Goal: Transaction & Acquisition: Book appointment/travel/reservation

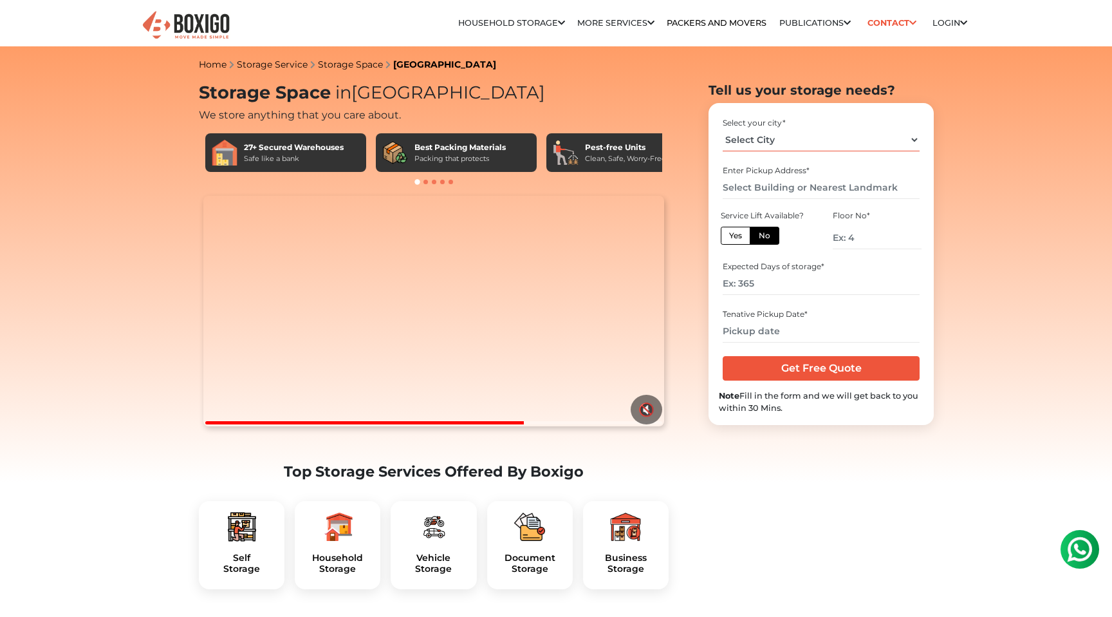
click at [762, 135] on select "Select City [GEOGRAPHIC_DATA] [GEOGRAPHIC_DATA] [GEOGRAPHIC_DATA] [GEOGRAPHIC_D…" at bounding box center [821, 140] width 196 height 23
select select "[GEOGRAPHIC_DATA]"
click at [723, 129] on select "Select City [GEOGRAPHIC_DATA] [GEOGRAPHIC_DATA] [GEOGRAPHIC_DATA] [GEOGRAPHIC_D…" at bounding box center [821, 140] width 196 height 23
click at [772, 191] on input "text" at bounding box center [821, 187] width 196 height 23
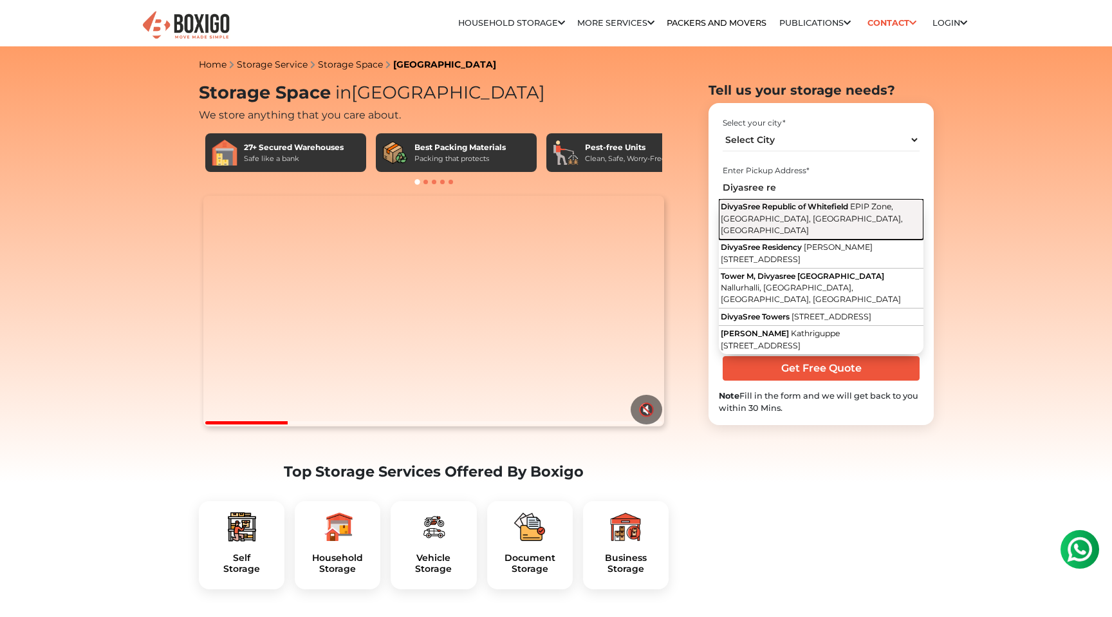
click at [801, 214] on span "EPIP Zone, [GEOGRAPHIC_DATA], [GEOGRAPHIC_DATA], [GEOGRAPHIC_DATA]" at bounding box center [812, 217] width 182 height 33
type input "DivyaSree Republic of Whitefield, [GEOGRAPHIC_DATA], [GEOGRAPHIC_DATA], [GEOGRA…"
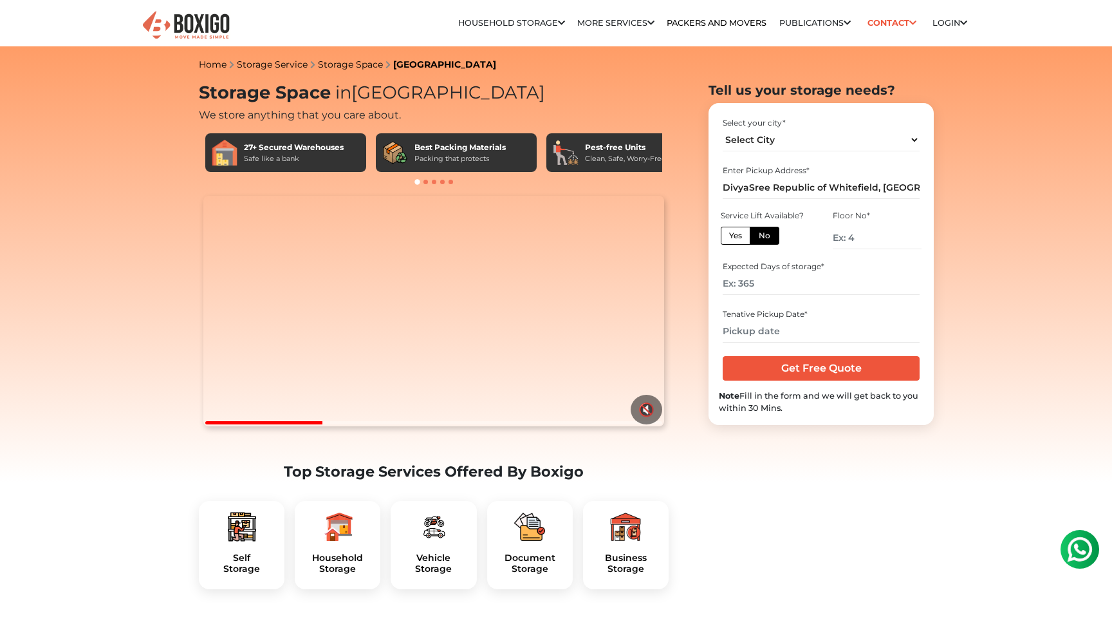
click at [734, 232] on label "Yes" at bounding box center [736, 236] width 30 height 18
click at [734, 232] on input "Yes" at bounding box center [733, 234] width 8 height 8
radio input "true"
click at [768, 285] on input "number" at bounding box center [821, 283] width 196 height 23
type input "180"
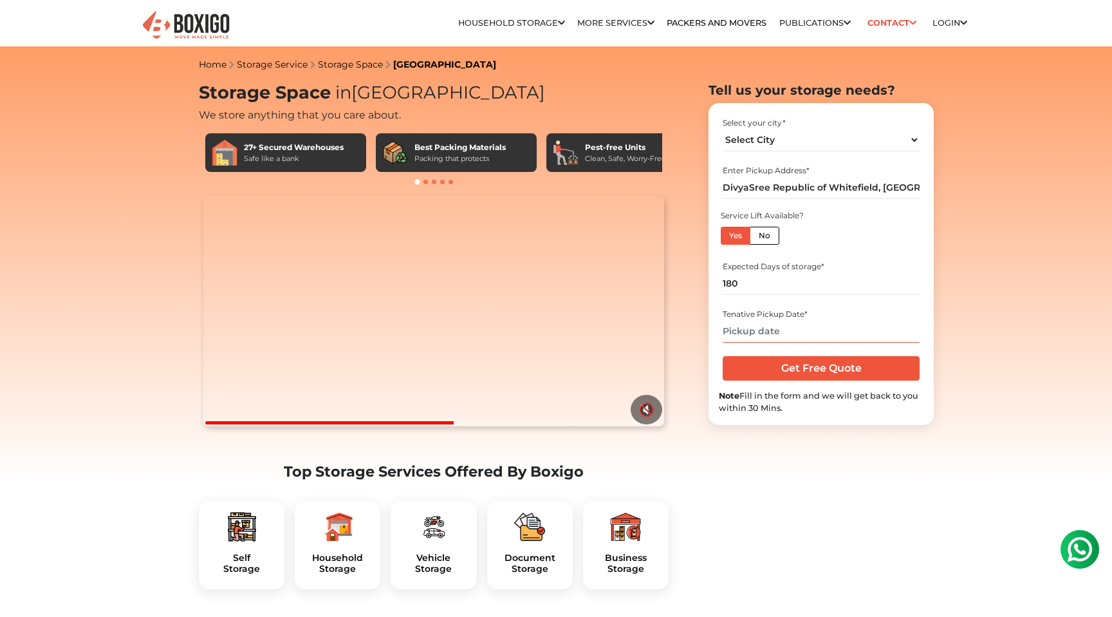
click at [785, 332] on input "text" at bounding box center [821, 331] width 196 height 23
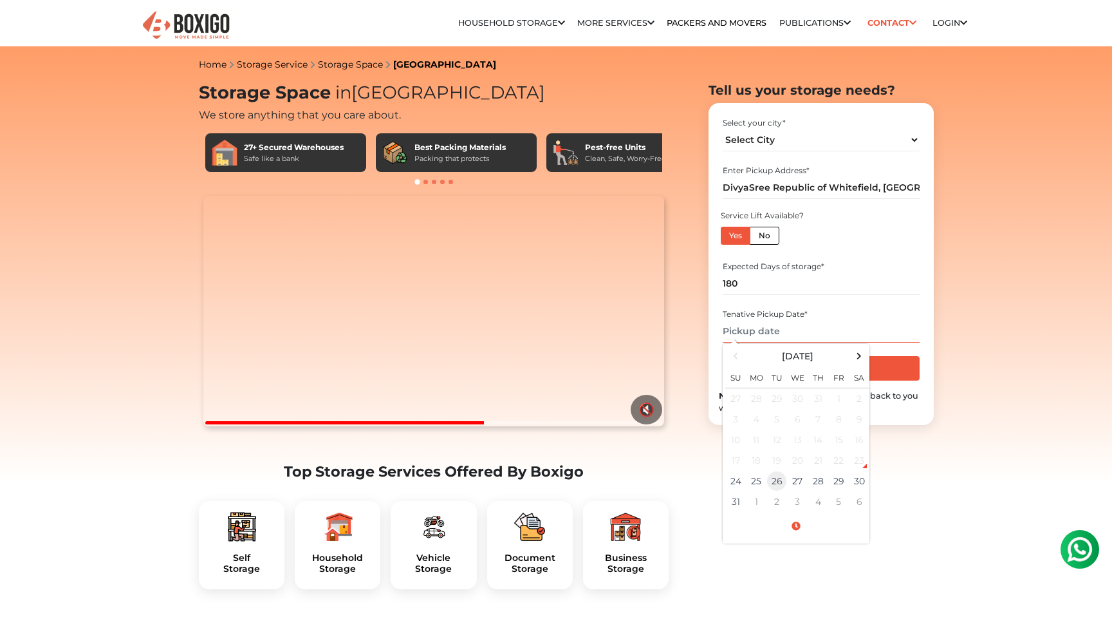
click at [781, 481] on td "26" at bounding box center [777, 480] width 21 height 21
type input "[DATE] 12:00 AM"
click at [915, 330] on input "[DATE] 12:00 AM" at bounding box center [821, 331] width 196 height 23
click at [777, 480] on td "26" at bounding box center [777, 480] width 21 height 21
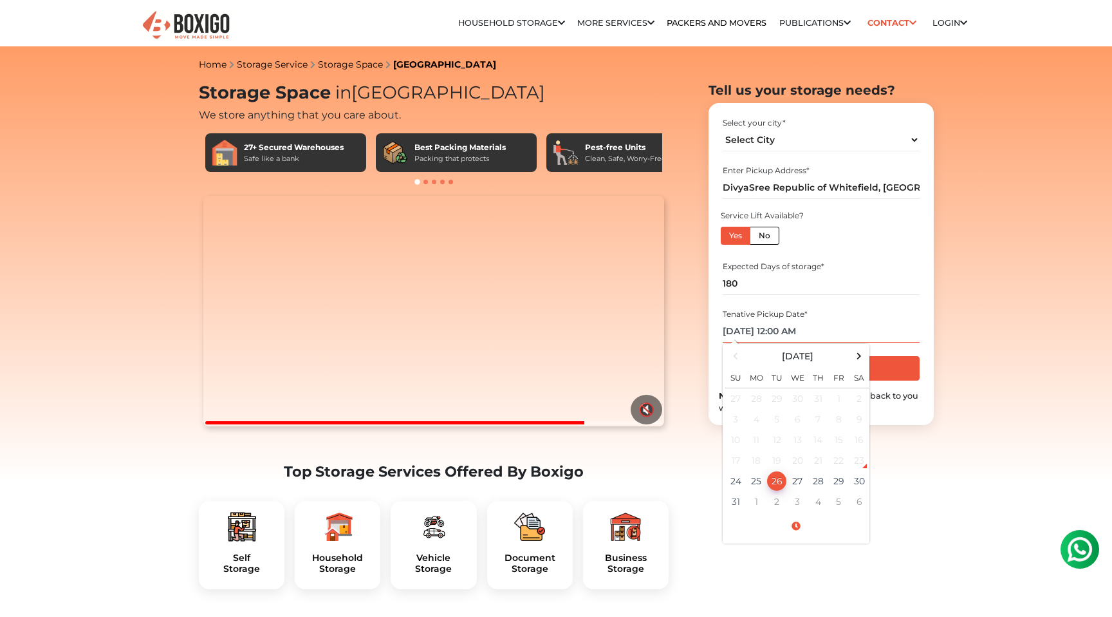
click at [777, 480] on td "26" at bounding box center [777, 480] width 21 height 21
click at [910, 333] on input "[DATE] 12:00 AM" at bounding box center [821, 331] width 196 height 23
click at [866, 333] on input "[DATE] 12:00 AM" at bounding box center [821, 331] width 196 height 23
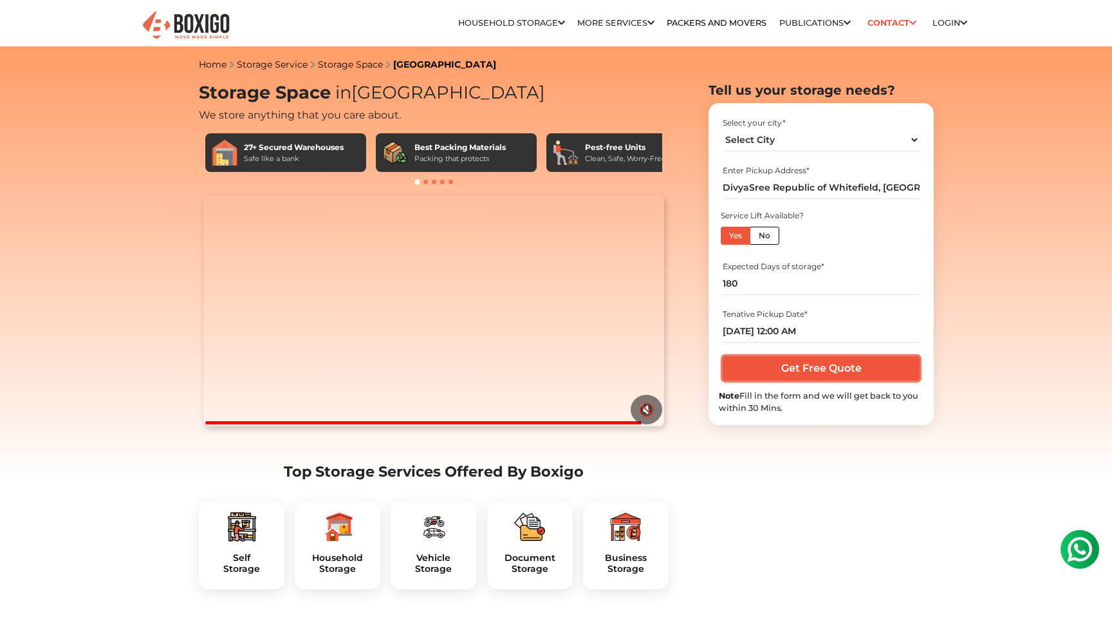
click at [819, 372] on input "Get Free Quote" at bounding box center [821, 368] width 196 height 24
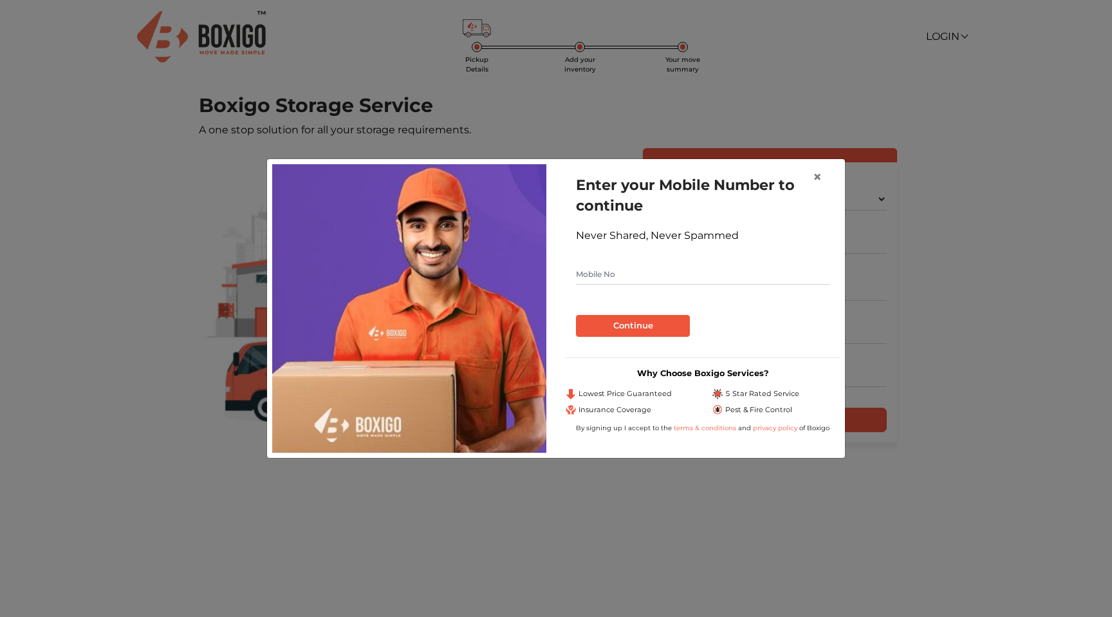
click at [674, 278] on input "text" at bounding box center [703, 274] width 254 height 21
type input "7827454533"
click at [639, 319] on button "Continue" at bounding box center [633, 326] width 114 height 22
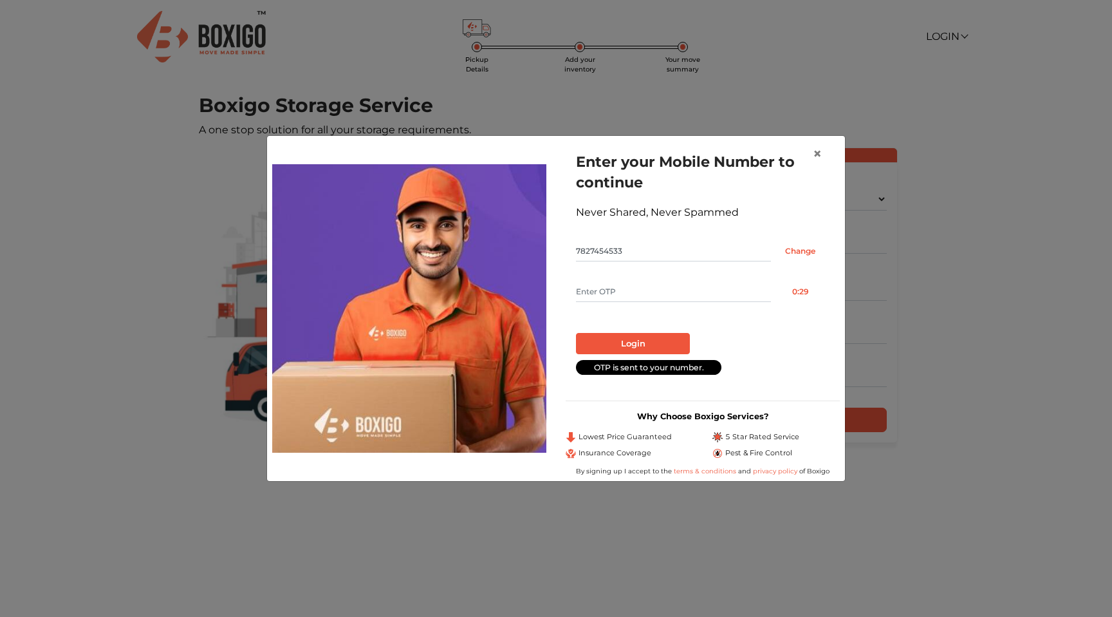
click at [639, 287] on input "text" at bounding box center [673, 291] width 195 height 21
type input "3884"
click at [641, 342] on button "Login" at bounding box center [633, 344] width 114 height 22
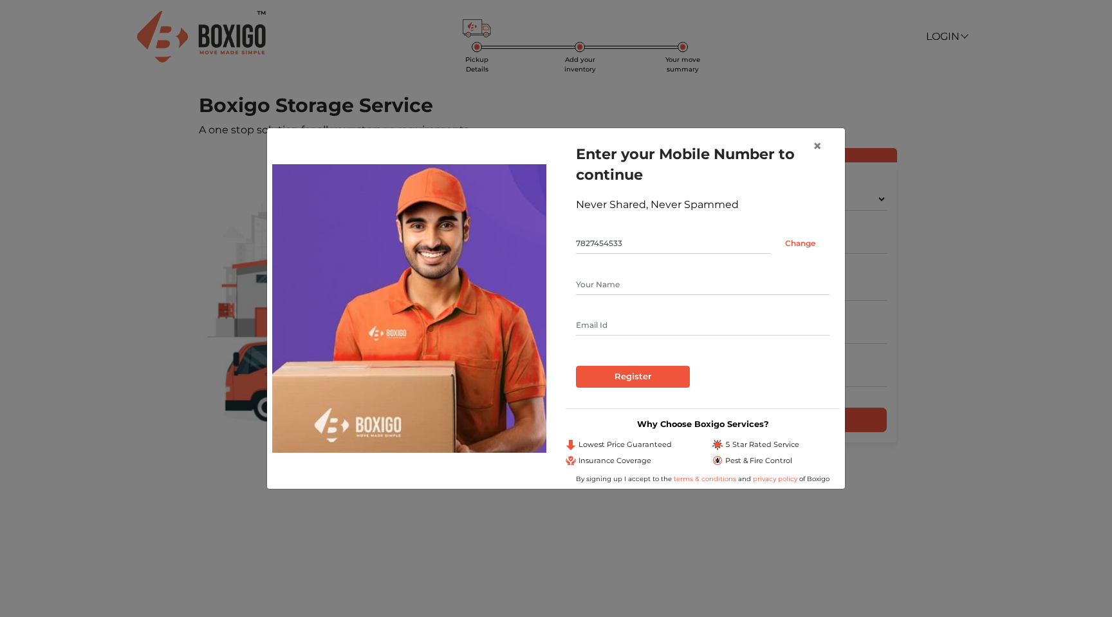
click at [635, 294] on input "text" at bounding box center [703, 284] width 254 height 21
type input "Pulkit"
type input "jainpulkit9999@gmail.com"
click at [638, 379] on input "Register" at bounding box center [633, 377] width 114 height 22
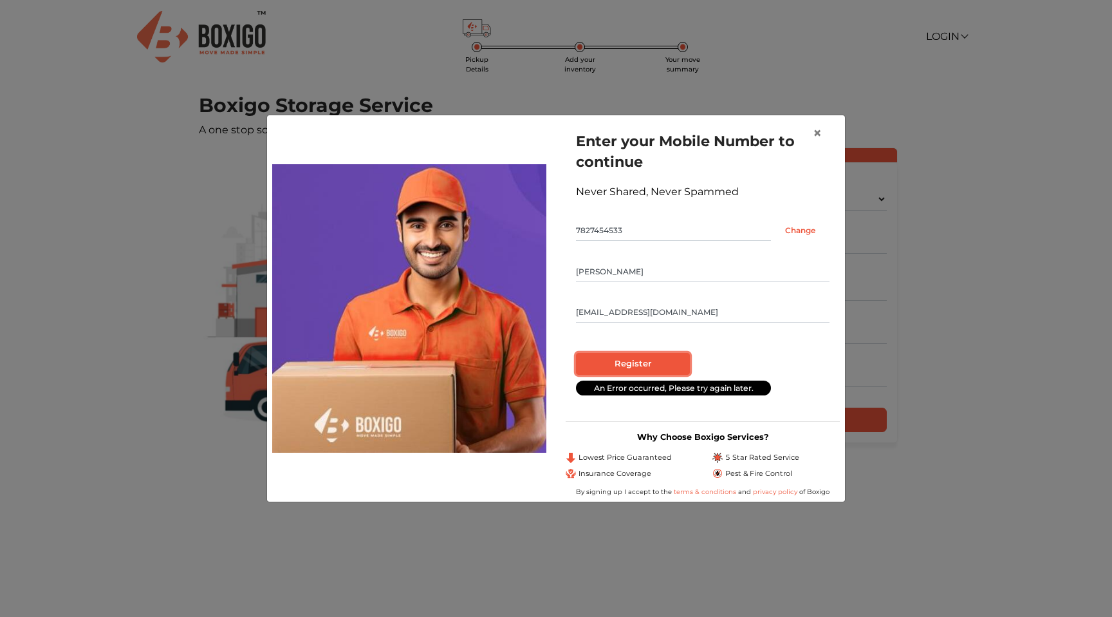
click at [638, 358] on input "Register" at bounding box center [633, 364] width 114 height 22
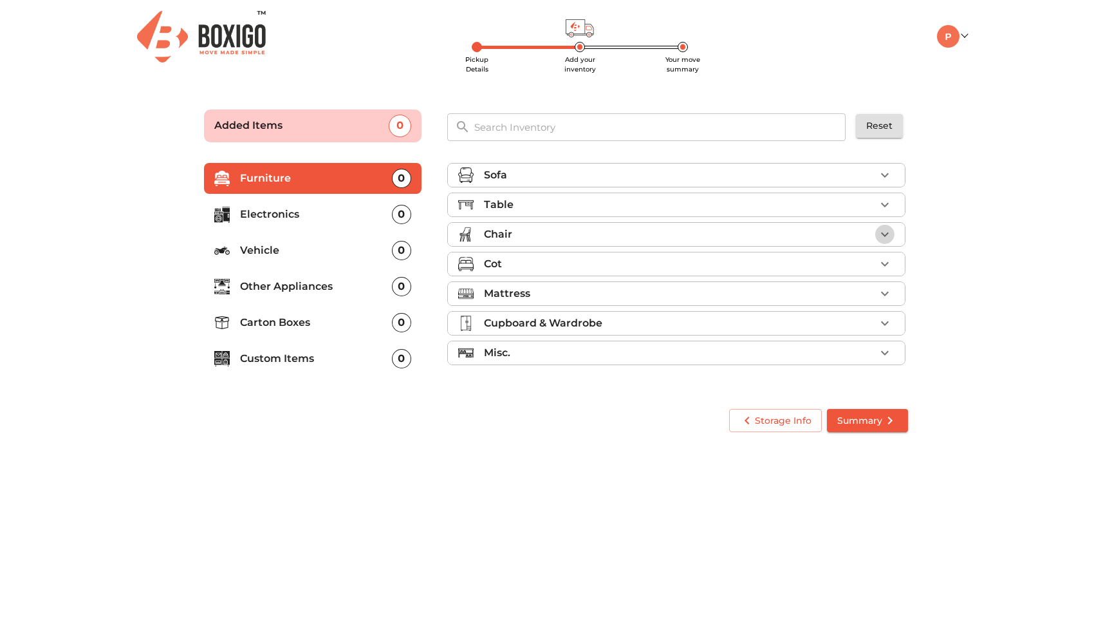
click at [886, 236] on icon "button" at bounding box center [884, 234] width 15 height 15
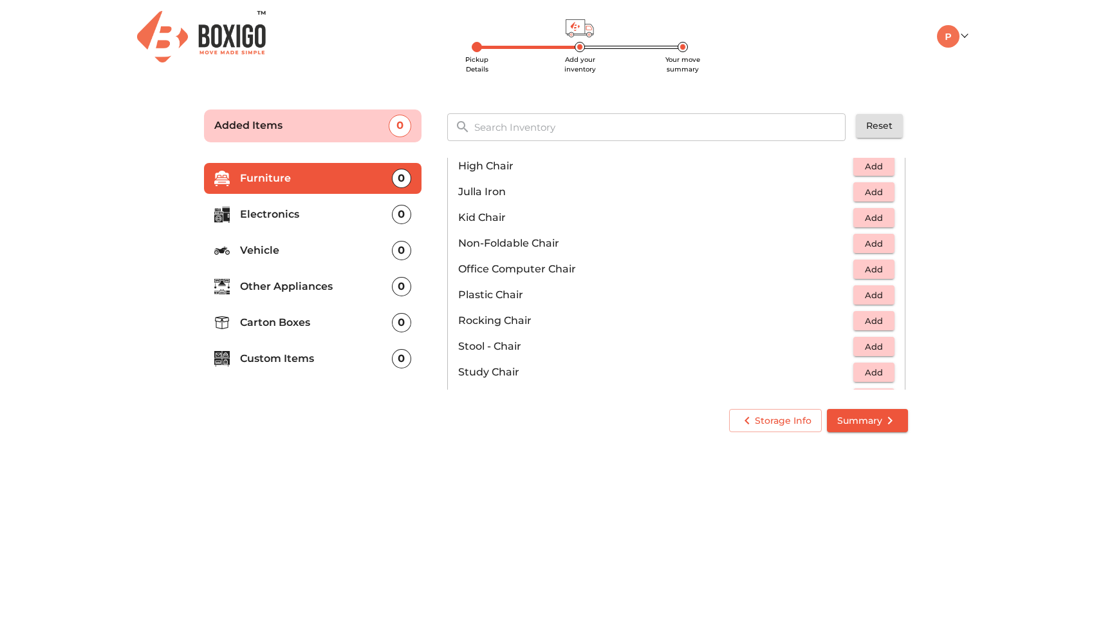
scroll to position [358, 0]
click at [872, 293] on span "Add" at bounding box center [874, 292] width 28 height 15
click at [886, 291] on icon "button" at bounding box center [884, 291] width 15 height 15
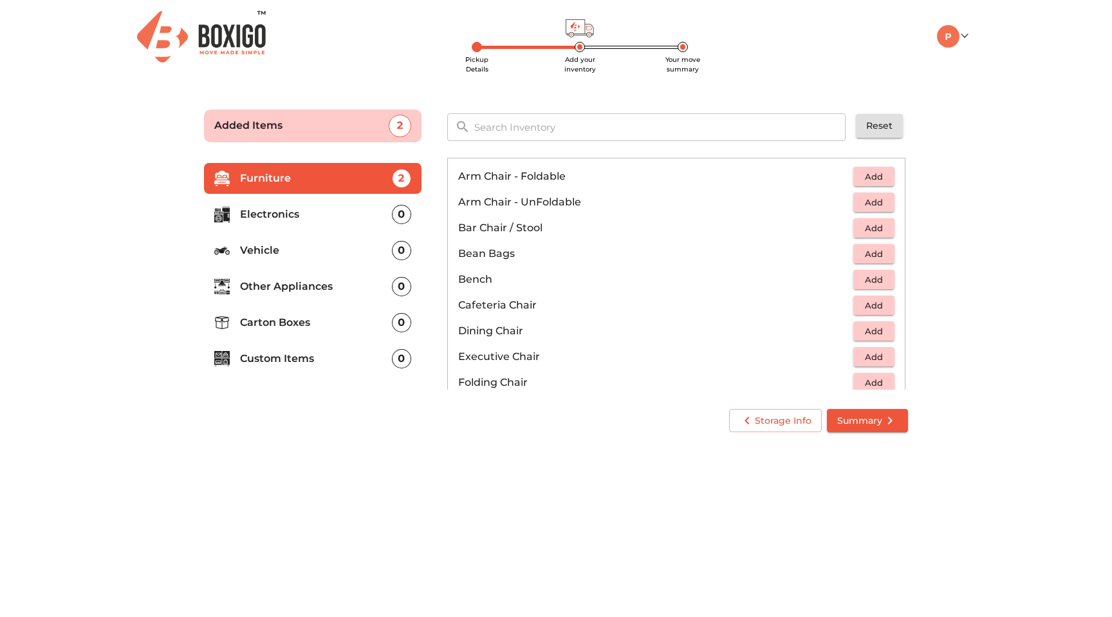
scroll to position [0, 0]
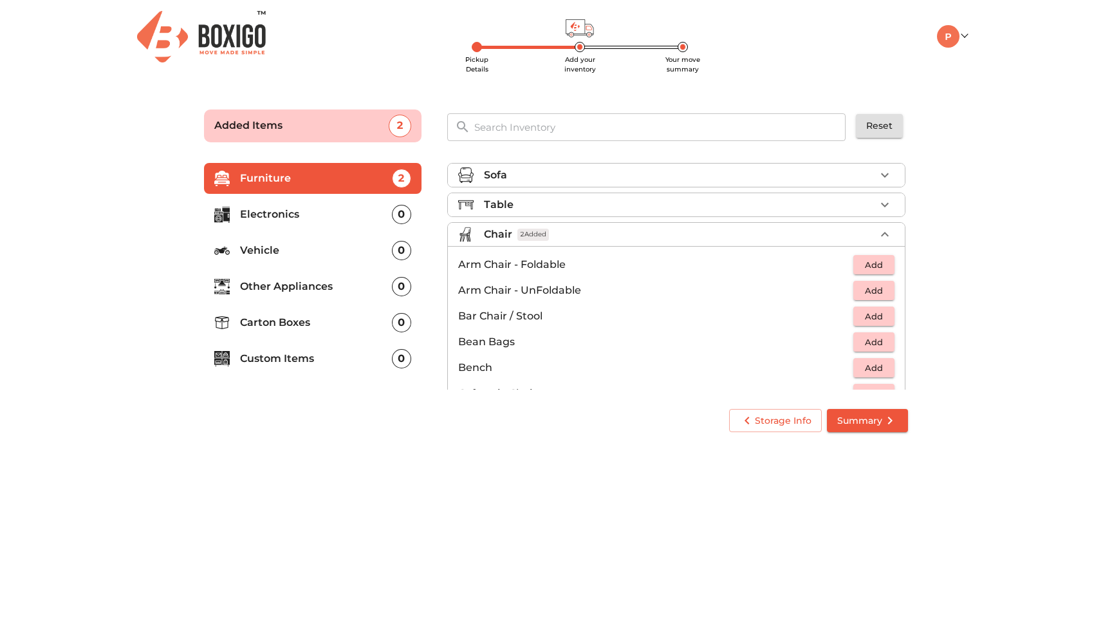
click at [880, 232] on icon "button" at bounding box center [884, 234] width 15 height 15
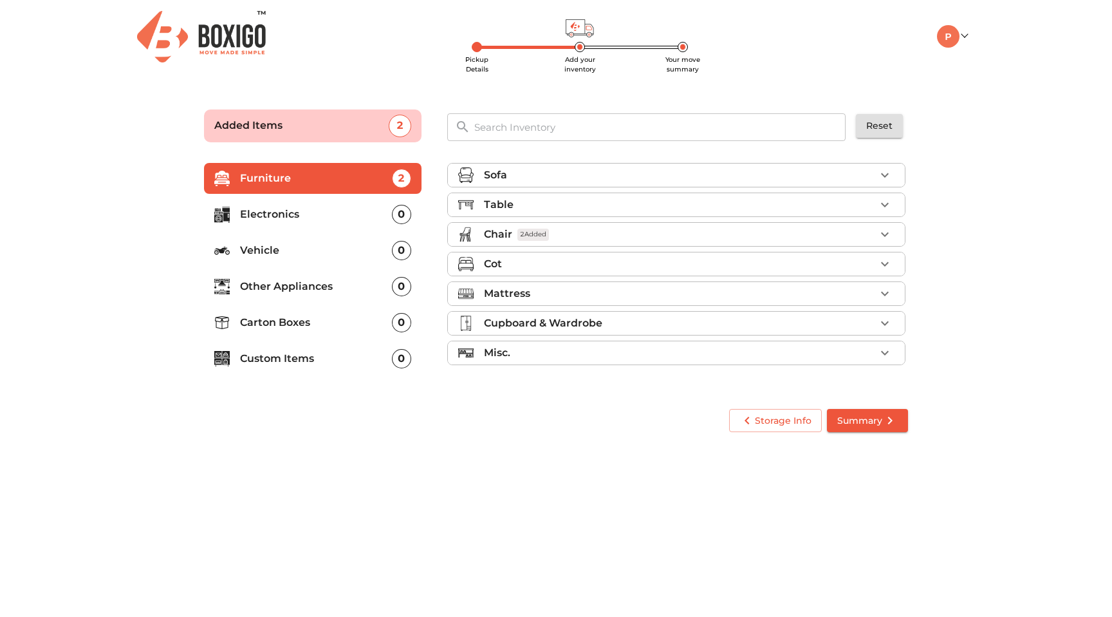
click at [887, 292] on icon "button" at bounding box center [885, 294] width 8 height 5
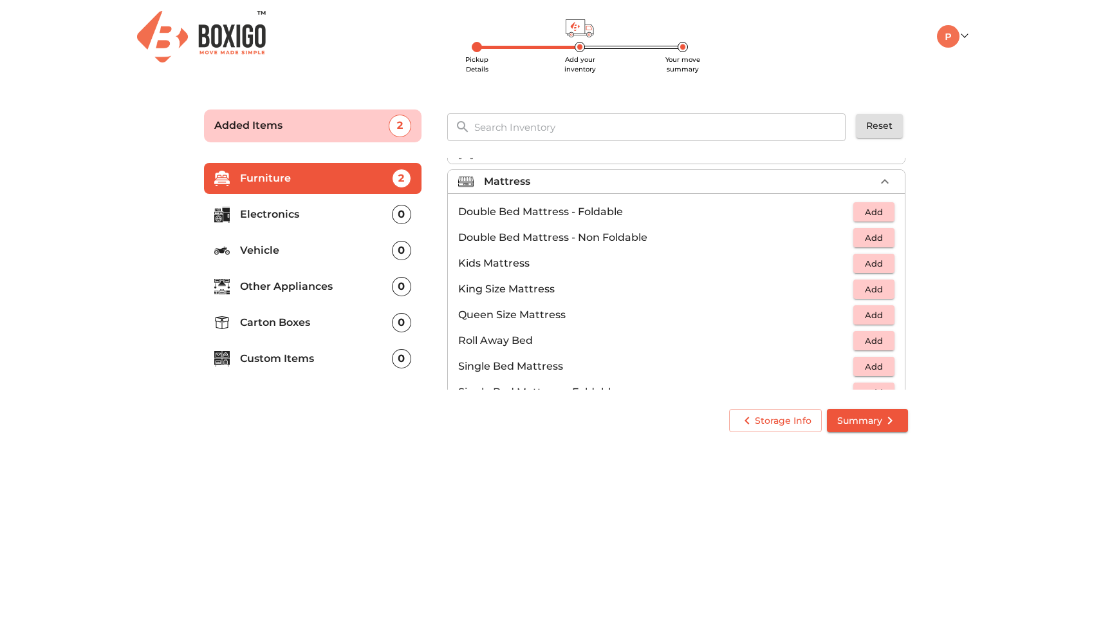
scroll to position [115, 0]
click at [869, 311] on span "Add" at bounding box center [874, 312] width 28 height 15
click at [884, 180] on icon "button" at bounding box center [884, 178] width 15 height 15
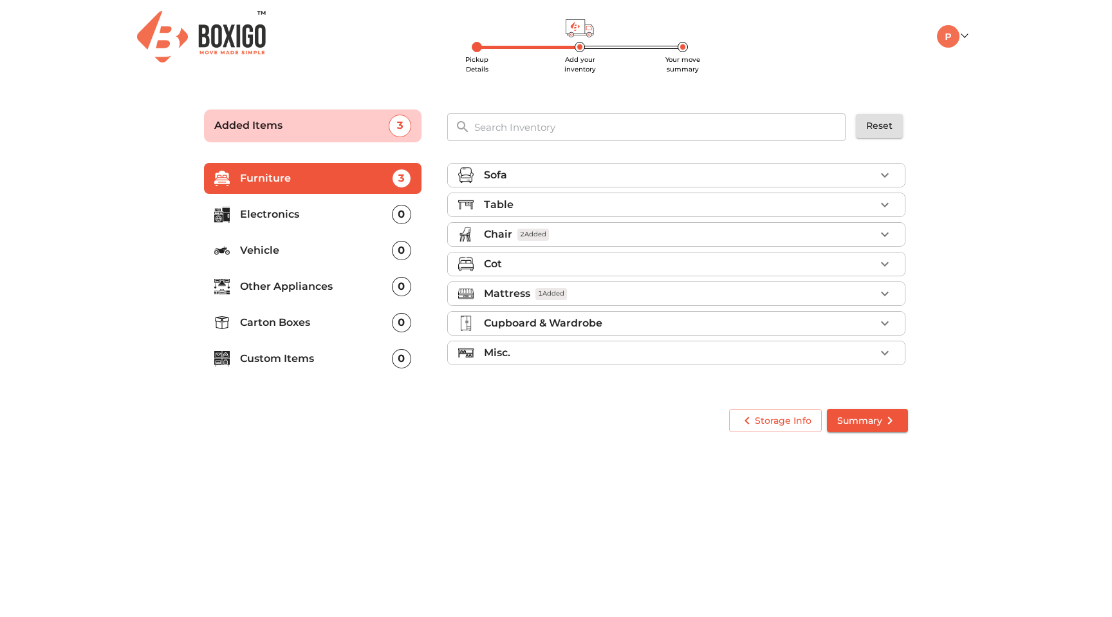
scroll to position [0, 0]
click at [572, 125] on input "text" at bounding box center [661, 127] width 388 height 28
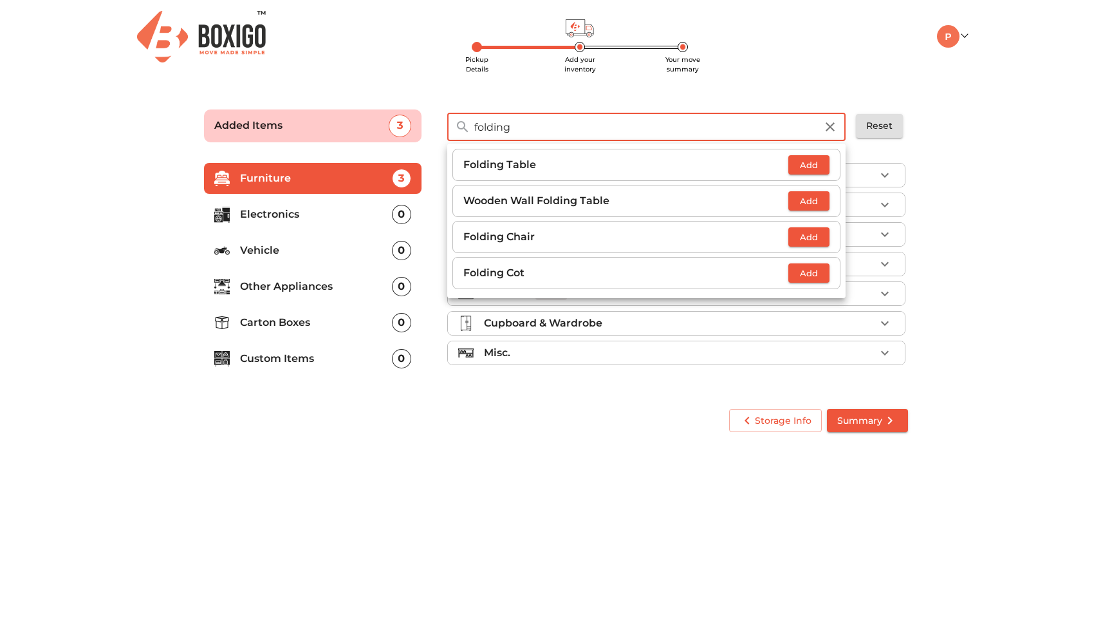
type input "folding"
click at [807, 273] on span "Add" at bounding box center [809, 273] width 28 height 15
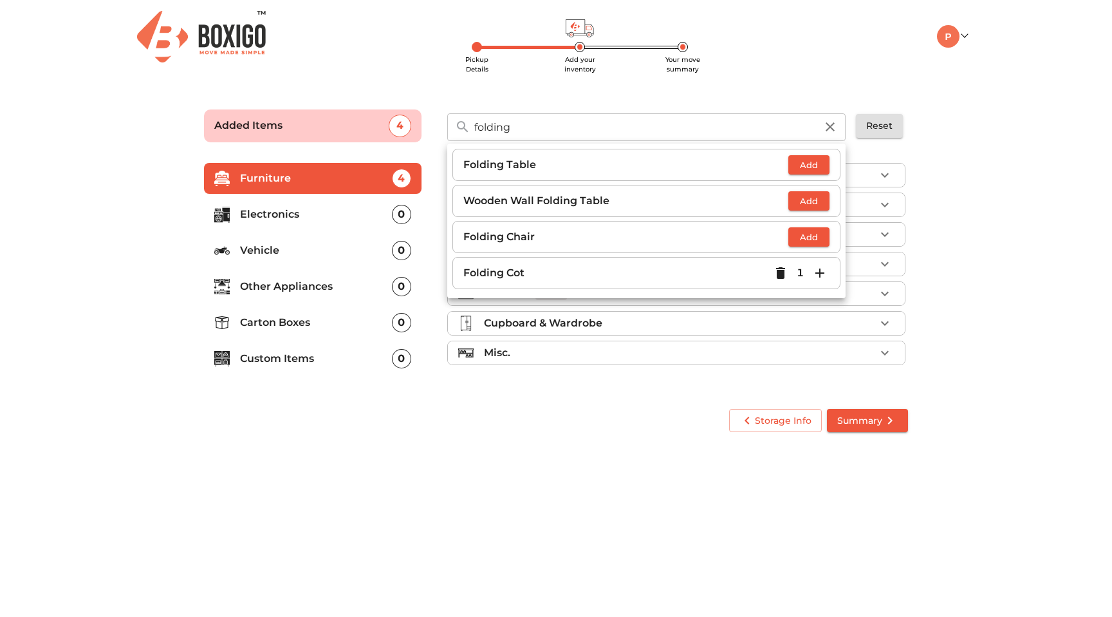
click at [658, 99] on div "folding ​ Folding Table Add Wooden Wall Folding Table Add Folding Chair Add Fol…" at bounding box center [677, 121] width 487 height 53
click at [834, 126] on icon "button" at bounding box center [830, 126] width 15 height 15
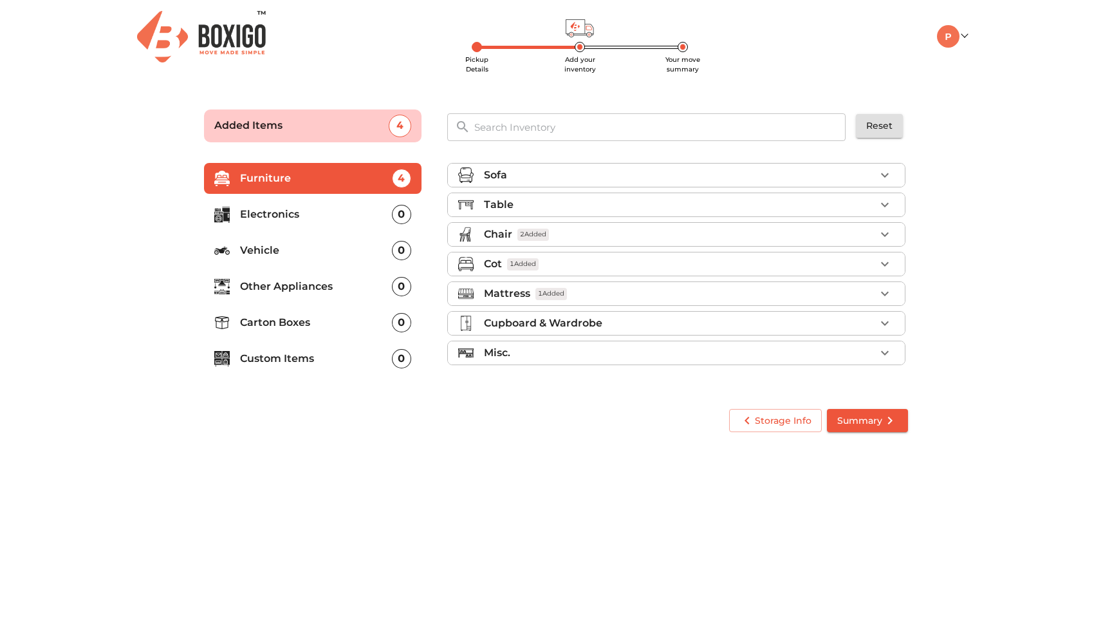
click at [688, 133] on input "text" at bounding box center [661, 127] width 388 height 28
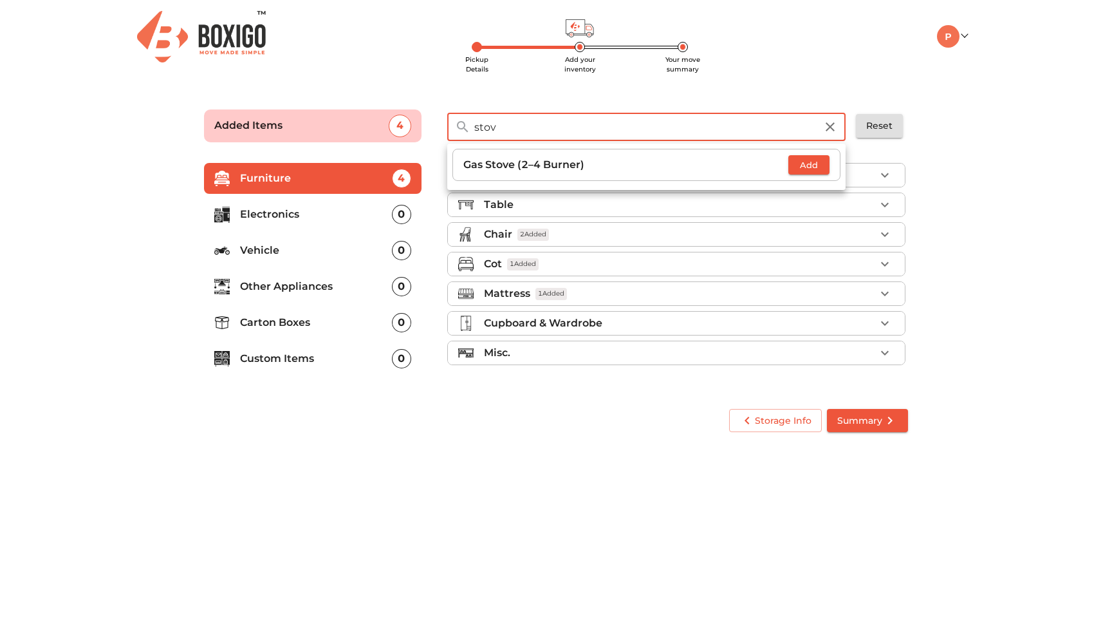
type input "stov"
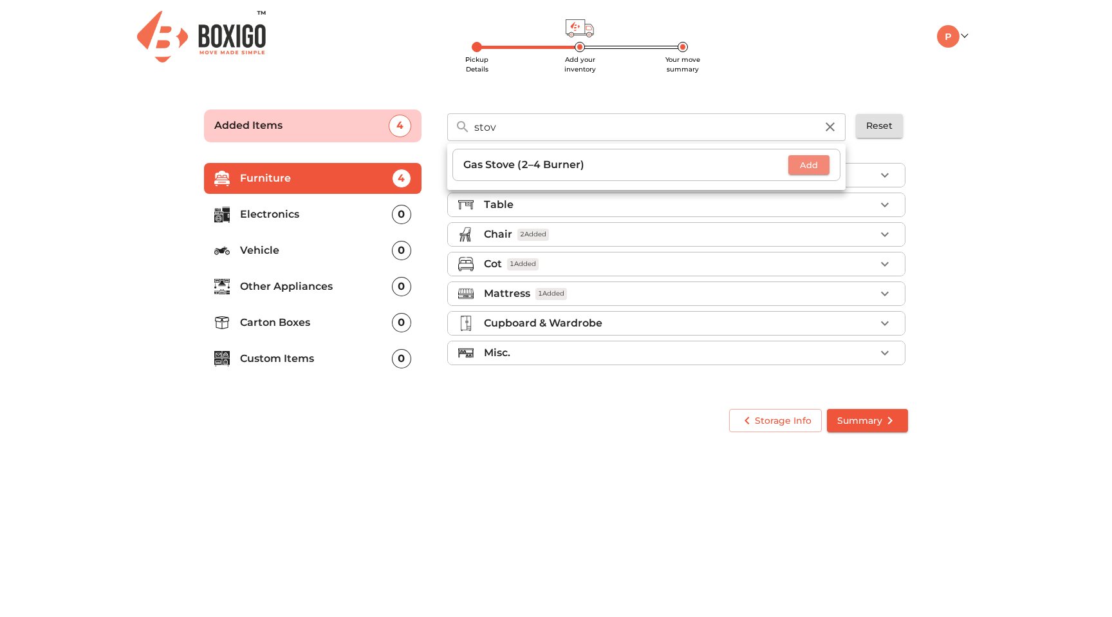
click at [801, 163] on span "Add" at bounding box center [809, 165] width 28 height 15
click at [722, 131] on input "stov" at bounding box center [645, 127] width 357 height 28
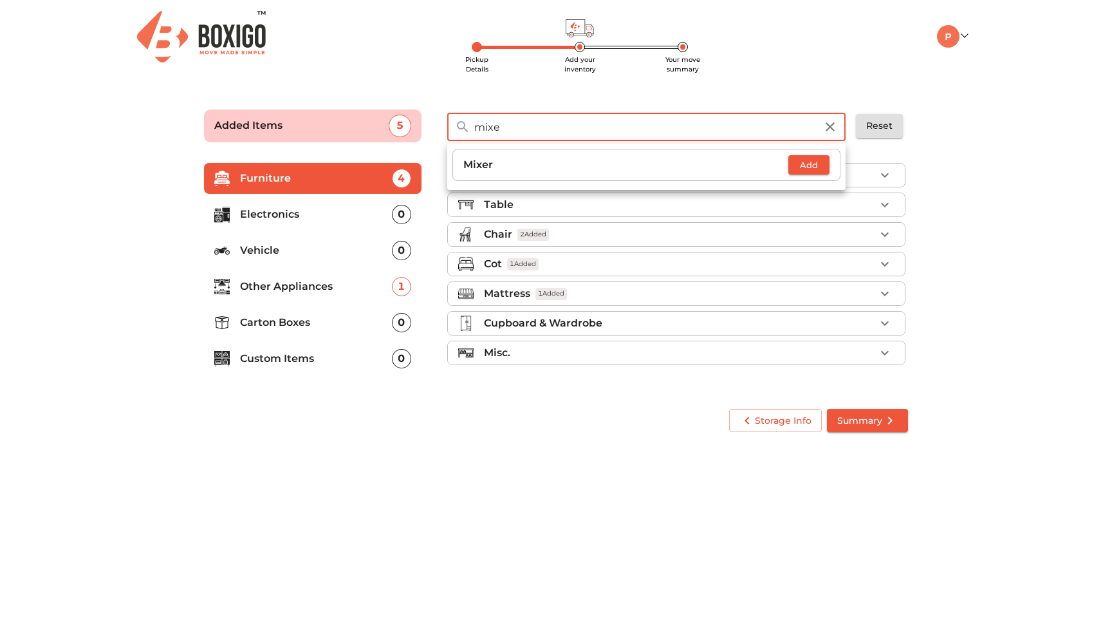
type input "mixe"
click at [806, 167] on span "Add" at bounding box center [809, 165] width 28 height 15
click at [705, 129] on input "mixe" at bounding box center [645, 127] width 357 height 28
click at [362, 212] on p "Electronics" at bounding box center [316, 214] width 152 height 15
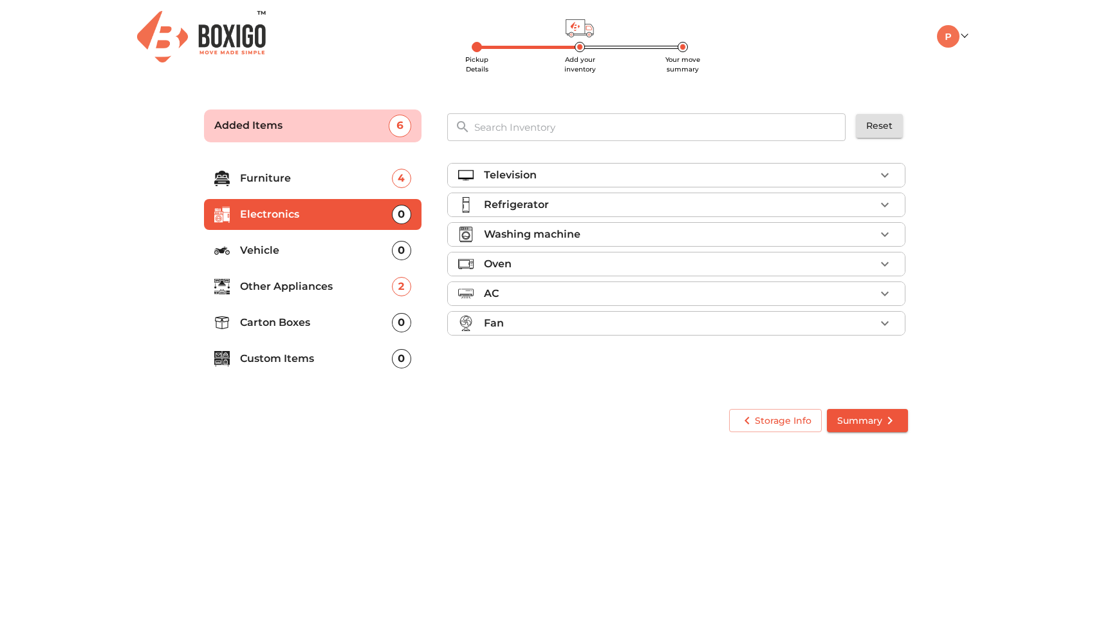
click at [515, 234] on p "Washing machine" at bounding box center [532, 234] width 97 height 15
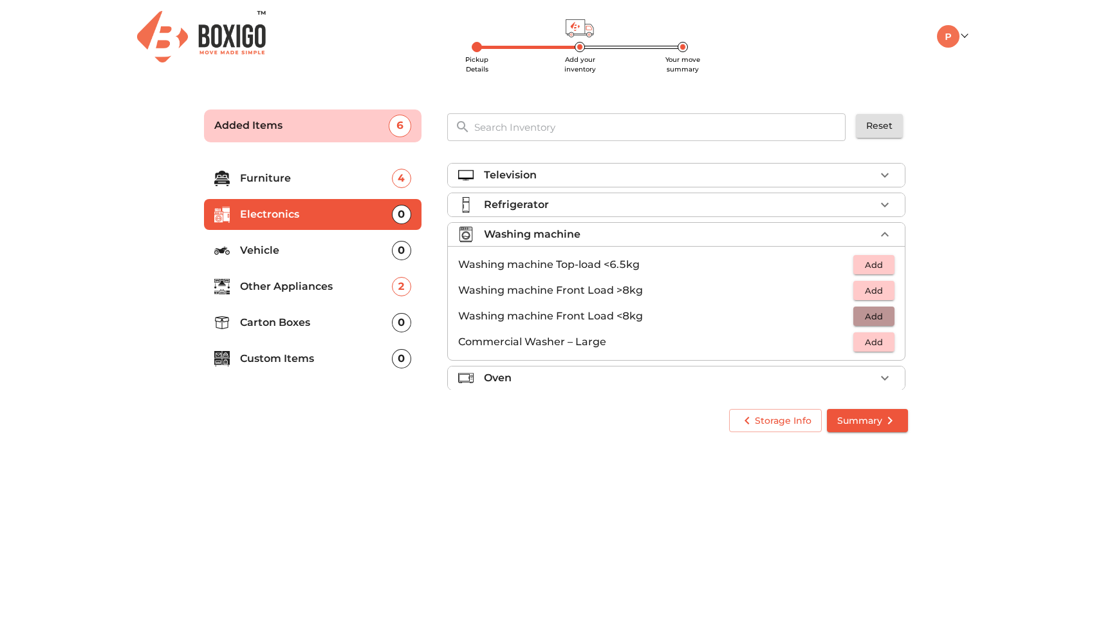
click at [875, 317] on span "Add" at bounding box center [874, 316] width 28 height 15
click at [705, 234] on div "Washing machine 1 Added" at bounding box center [679, 234] width 391 height 15
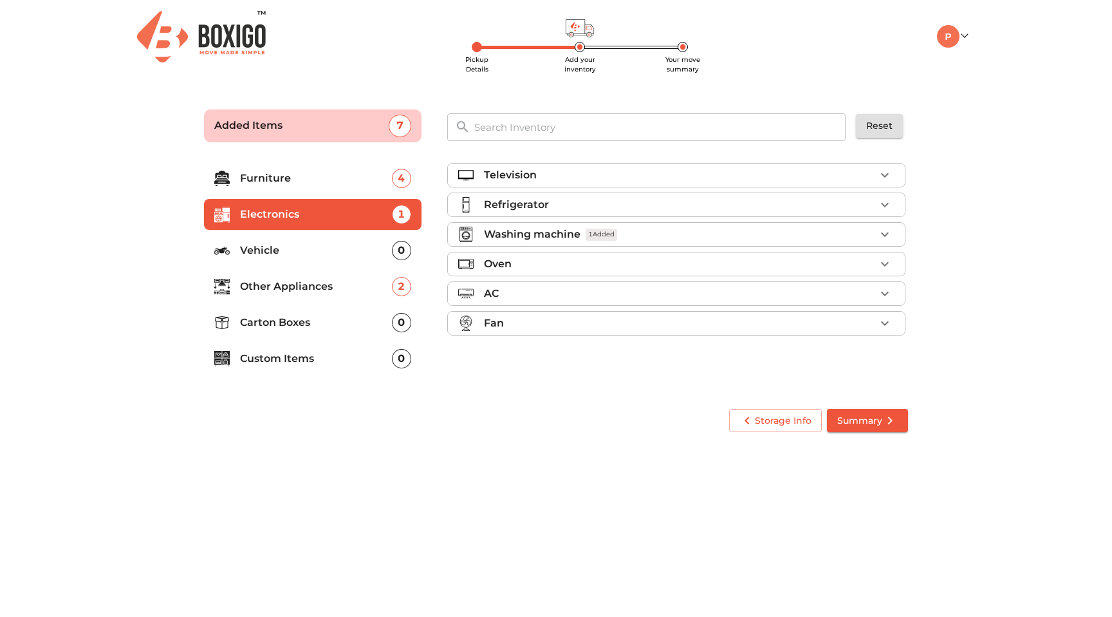
click at [316, 174] on p "Furniture" at bounding box center [316, 178] width 152 height 15
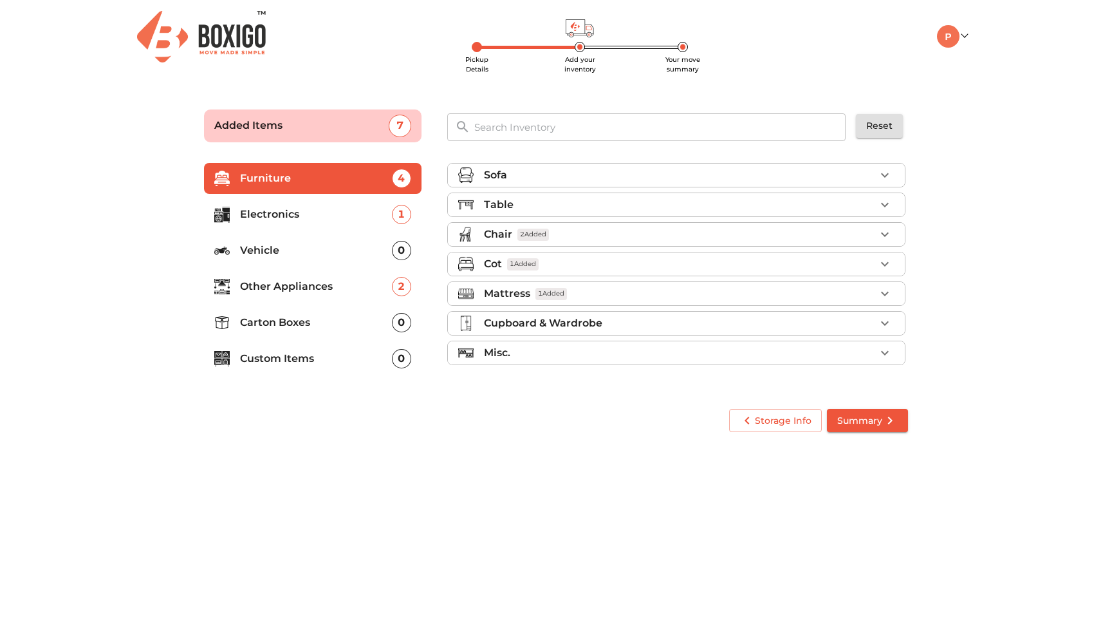
click at [625, 286] on div "Mattress 1 Added" at bounding box center [679, 293] width 391 height 15
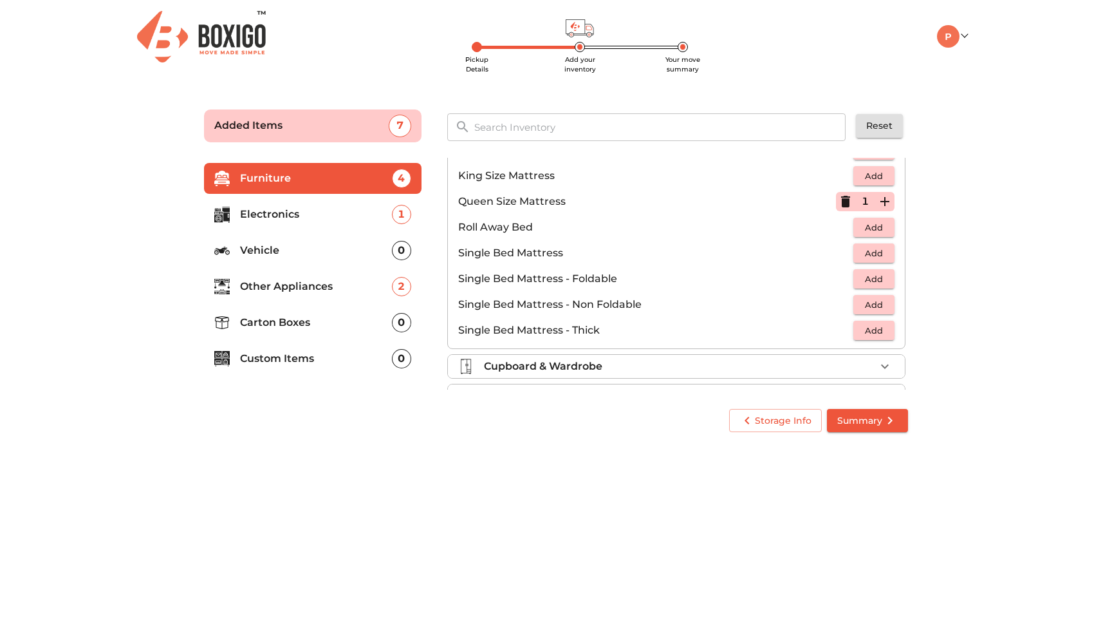
scroll to position [228, 0]
click at [879, 275] on span "Add" at bounding box center [874, 276] width 28 height 15
click at [882, 275] on icon "button" at bounding box center [884, 275] width 15 height 15
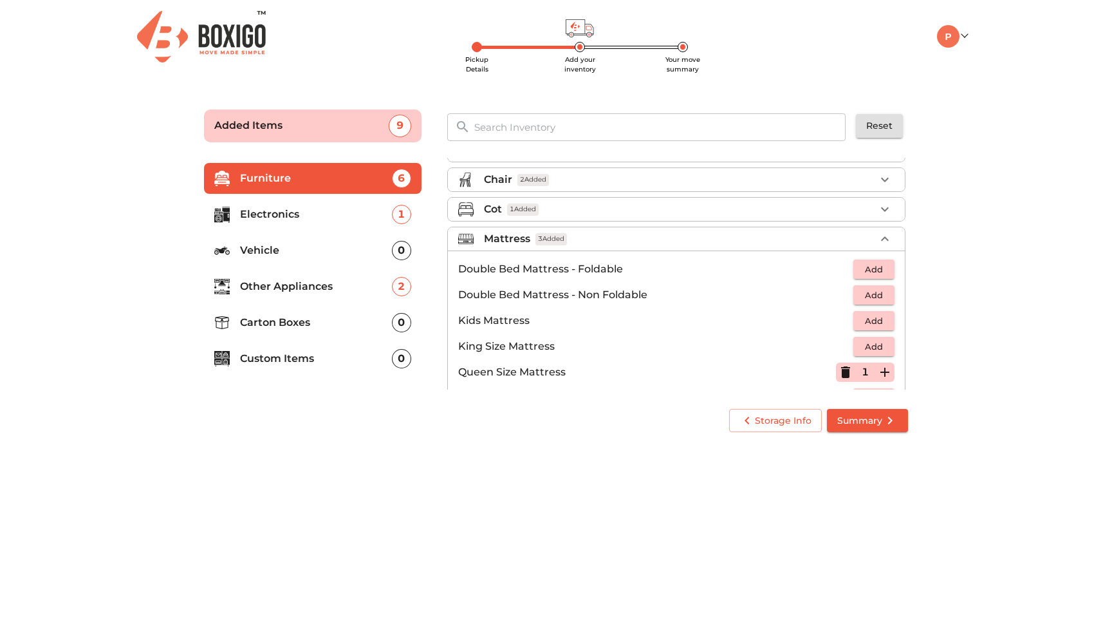
scroll to position [14, 0]
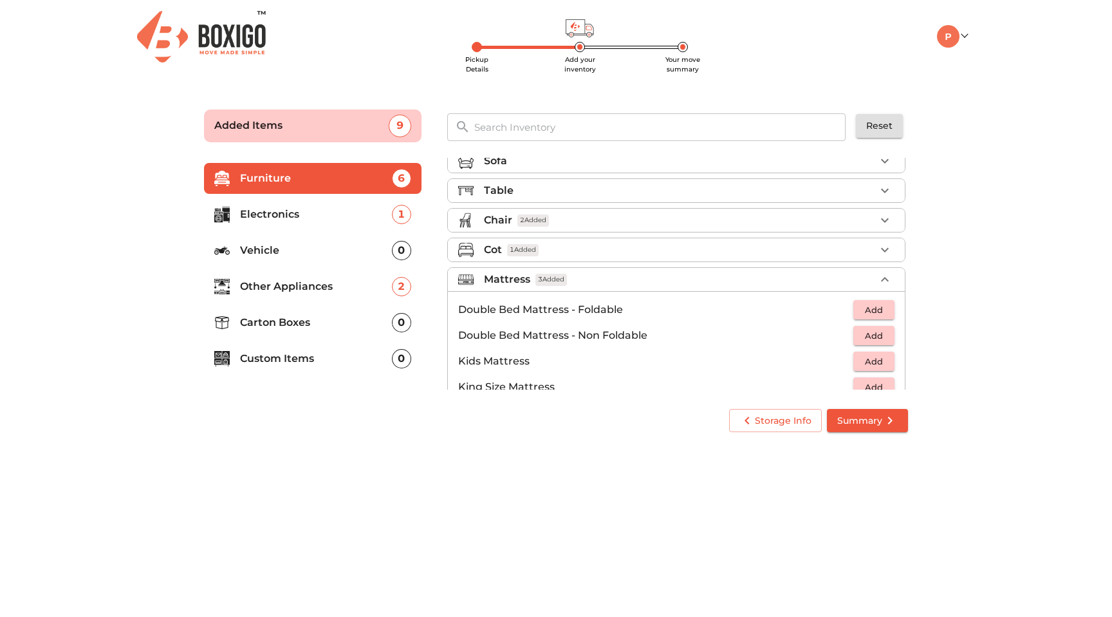
click at [741, 284] on div "Mattress 3 Added" at bounding box center [679, 279] width 391 height 15
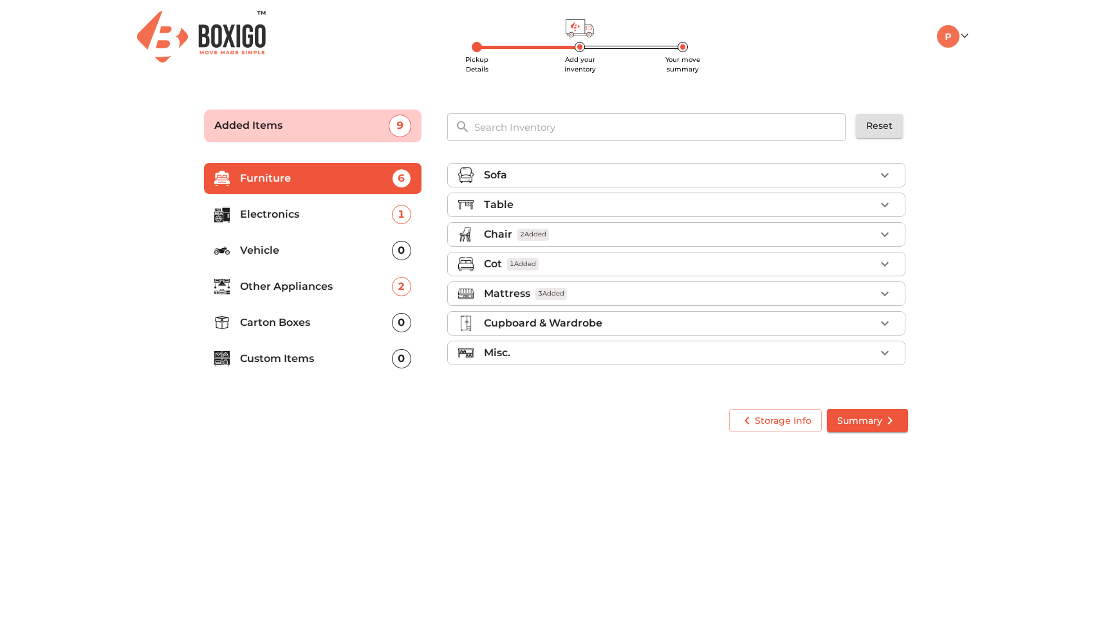
scroll to position [0, 0]
click at [325, 241] on li "Vehicle 0" at bounding box center [313, 250] width 218 height 31
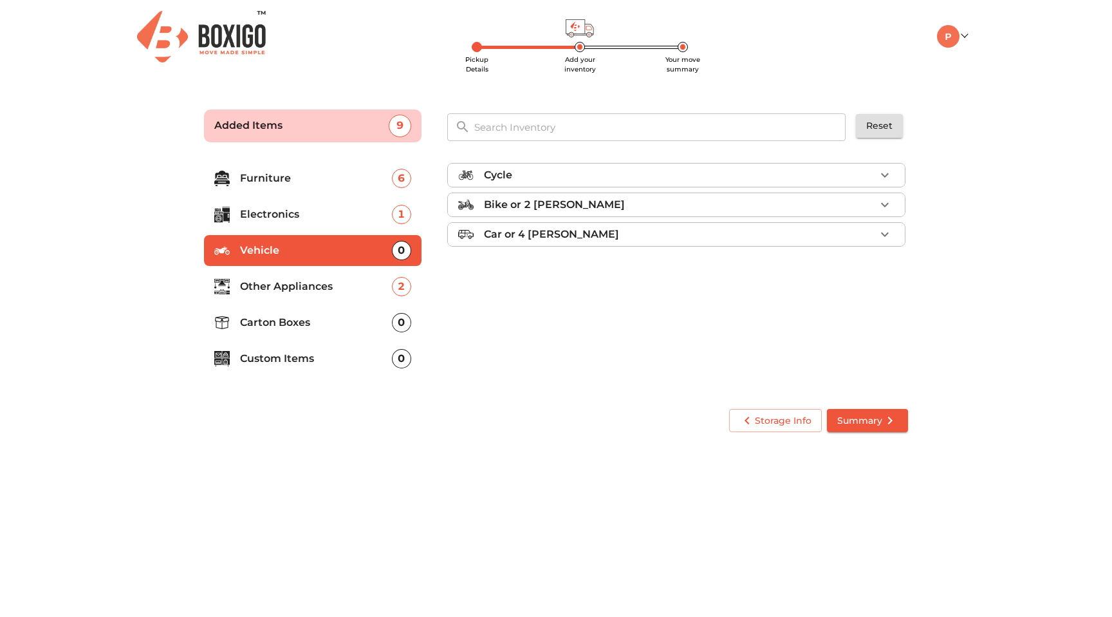
click at [313, 283] on p "Other Appliances" at bounding box center [316, 286] width 152 height 15
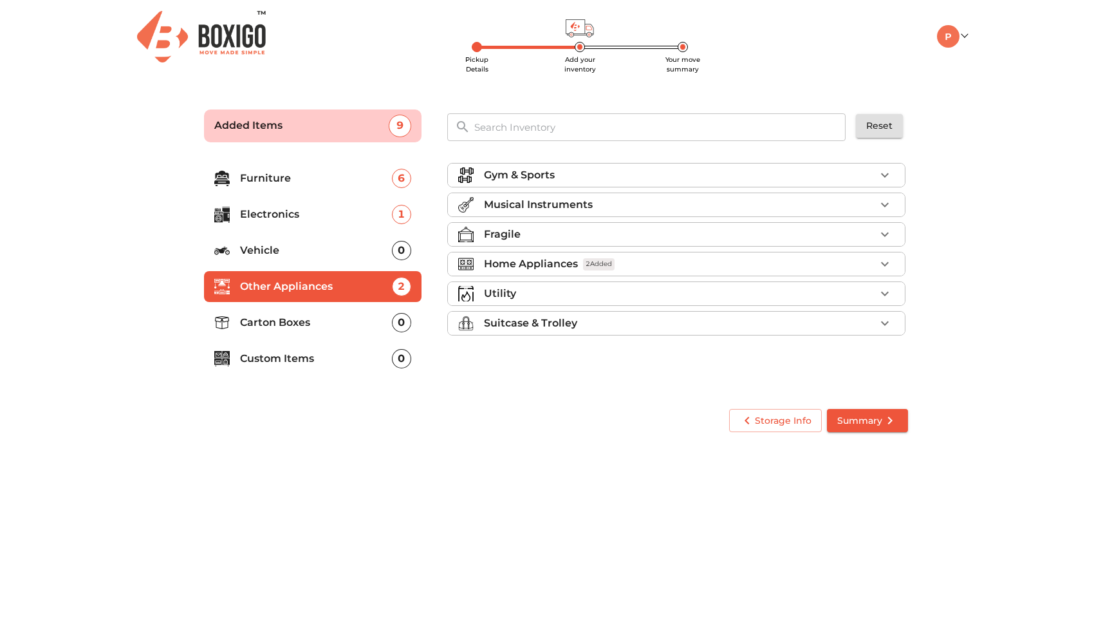
click at [560, 206] on p "Musical Instruments" at bounding box center [538, 204] width 109 height 15
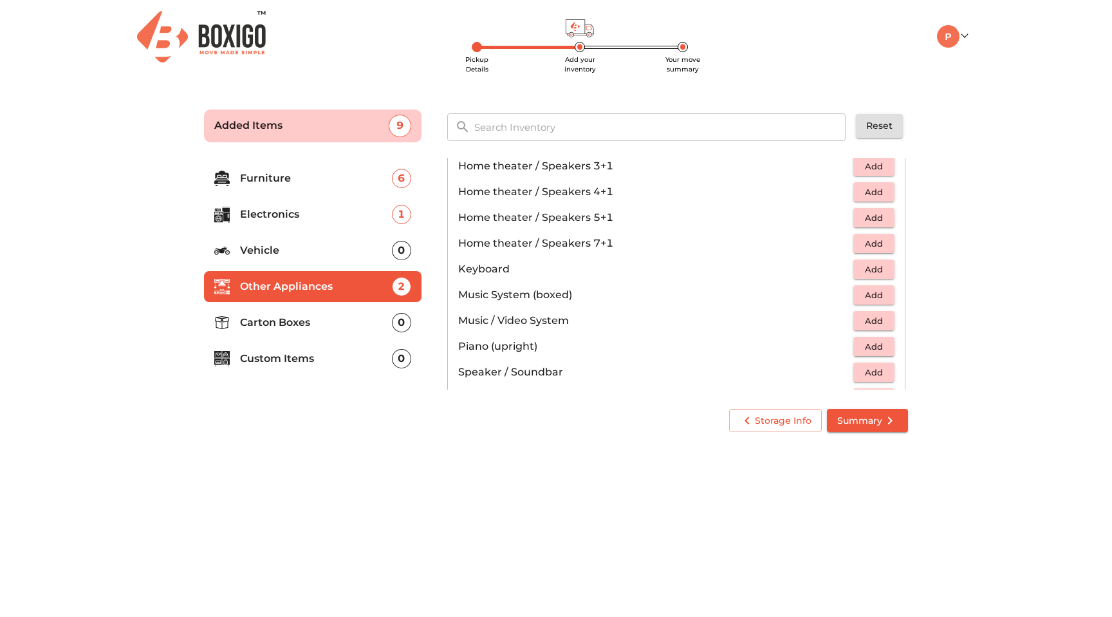
scroll to position [275, 0]
click at [872, 243] on span "Add" at bounding box center [874, 243] width 28 height 15
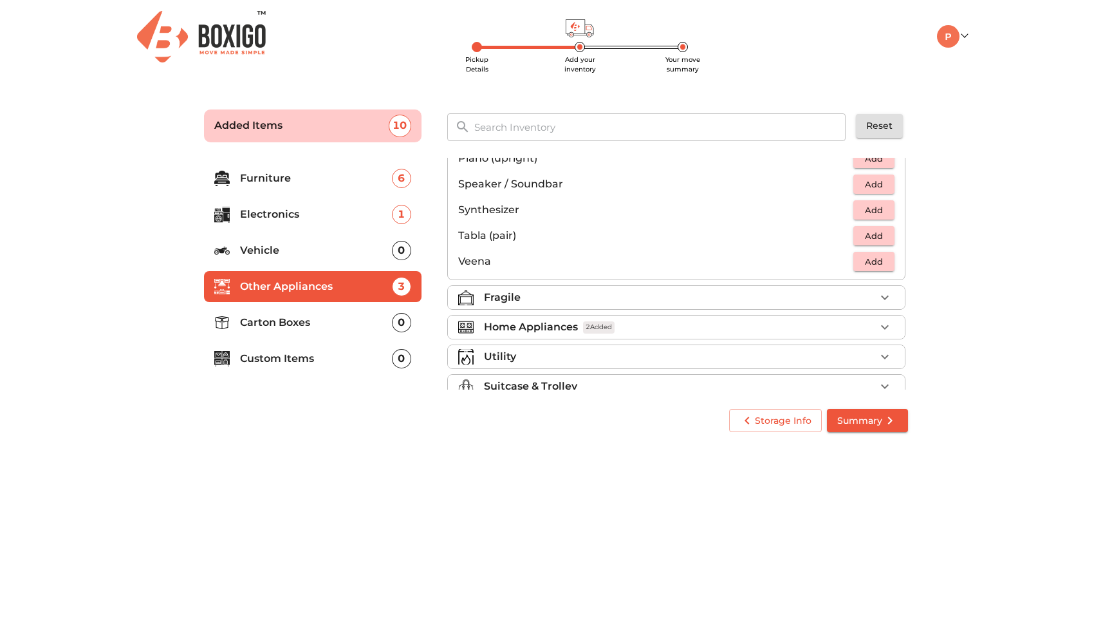
scroll to position [456, 0]
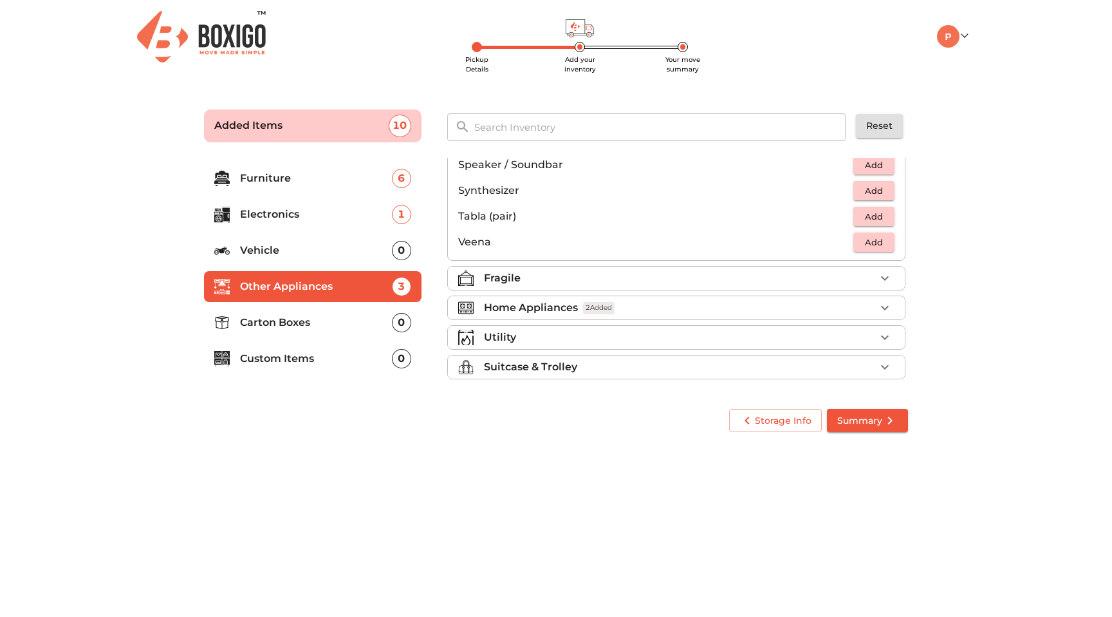
click at [658, 304] on div "Home Appliances 2 Added" at bounding box center [679, 307] width 391 height 15
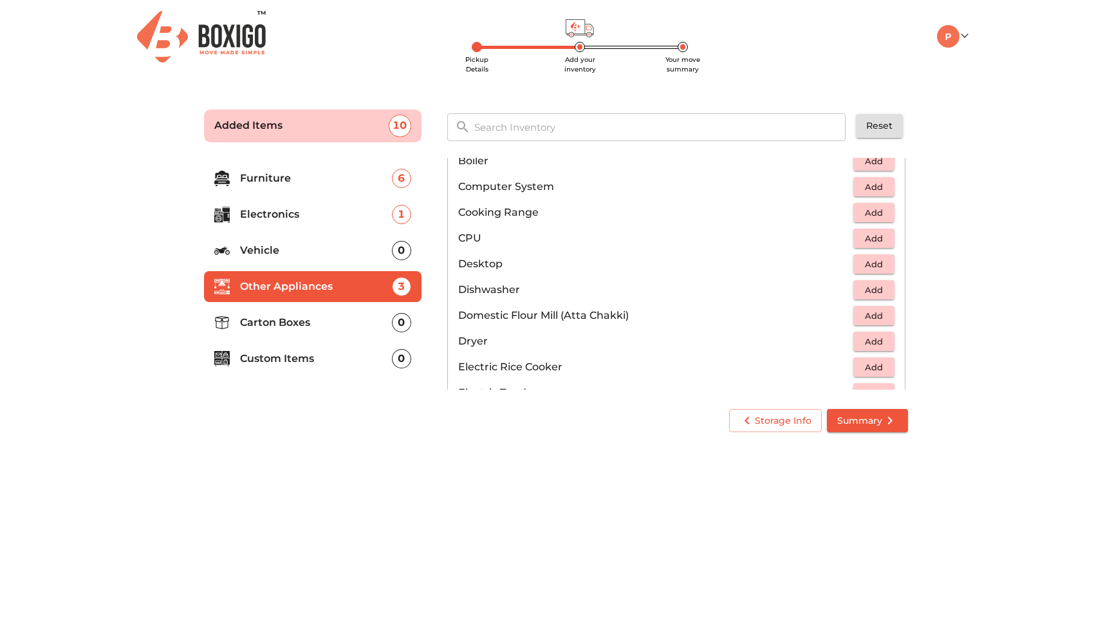
scroll to position [236, 0]
click at [865, 266] on span "Add" at bounding box center [874, 264] width 28 height 15
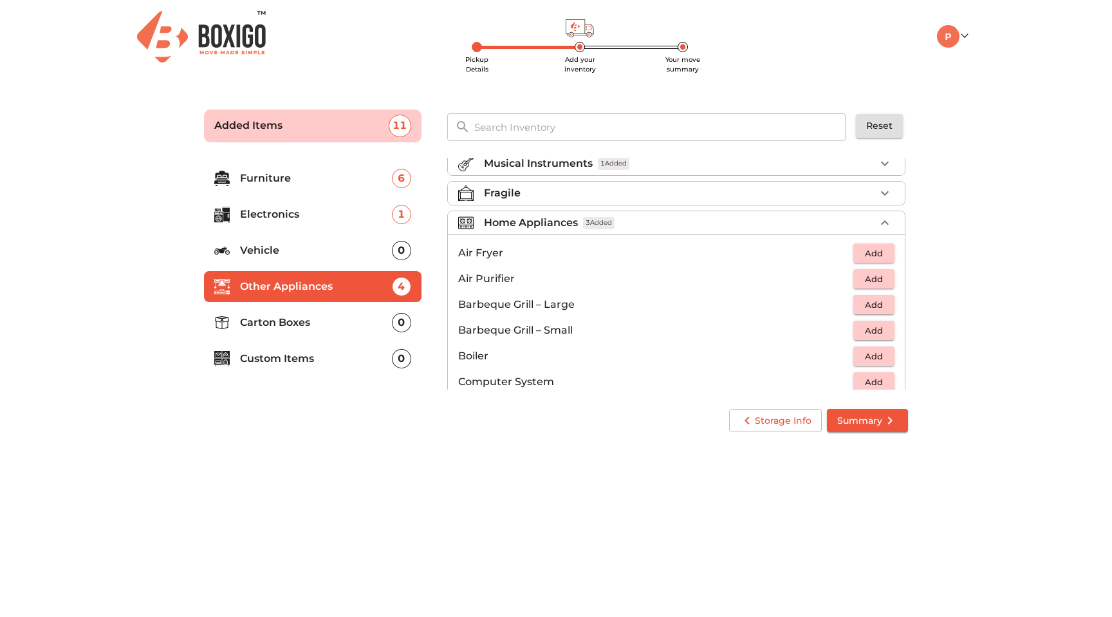
scroll to position [0, 0]
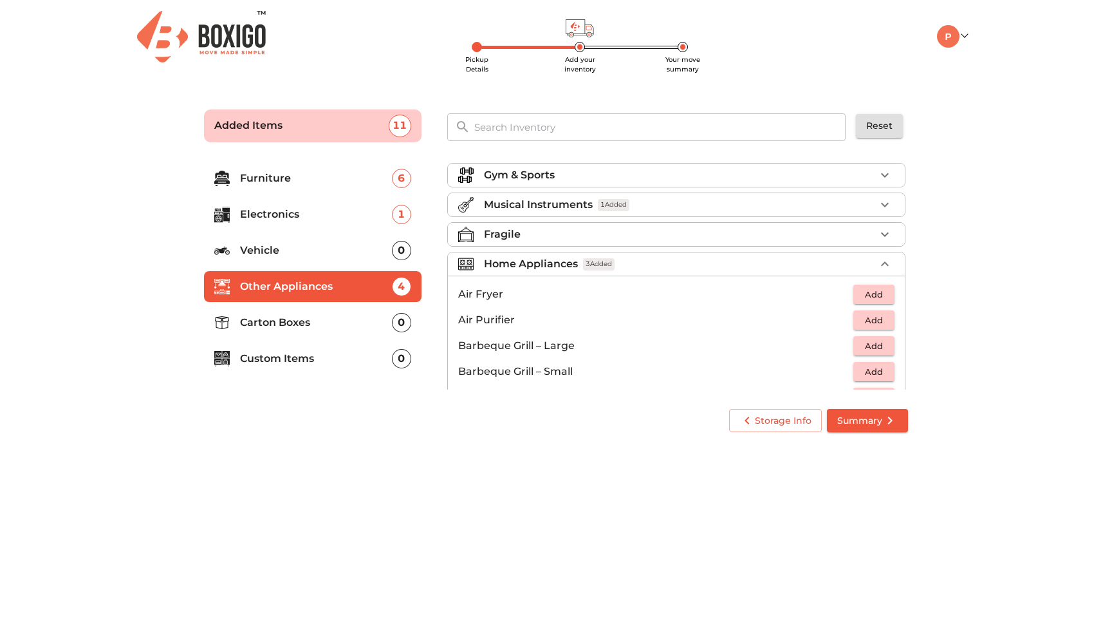
click at [661, 259] on div "Home Appliances 3 Added" at bounding box center [679, 263] width 391 height 15
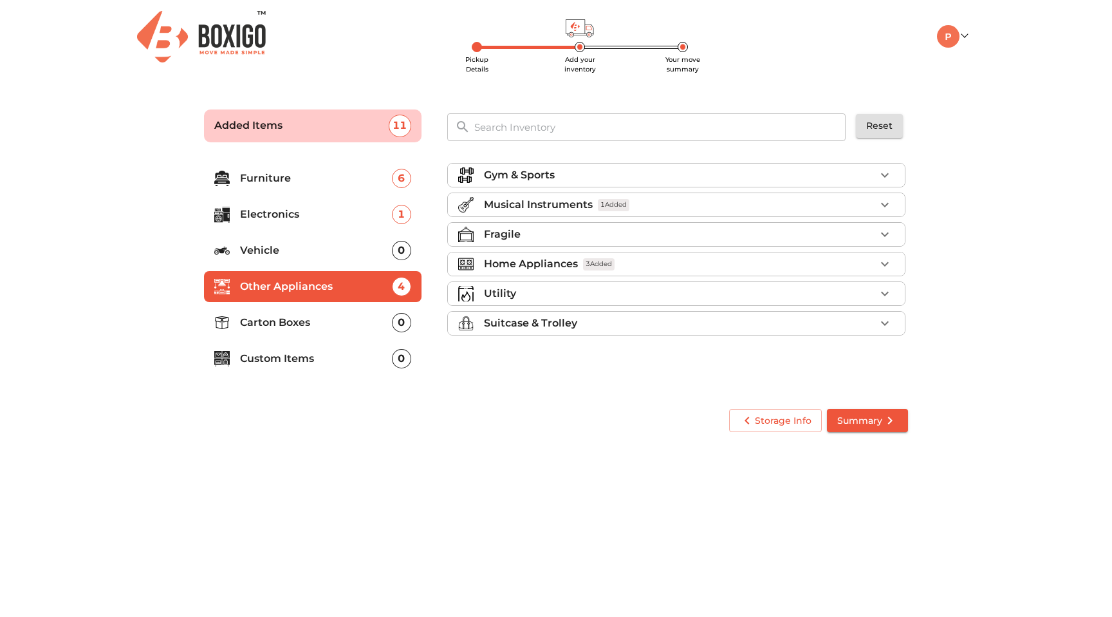
click at [317, 324] on p "Carton Boxes" at bounding box center [316, 322] width 152 height 15
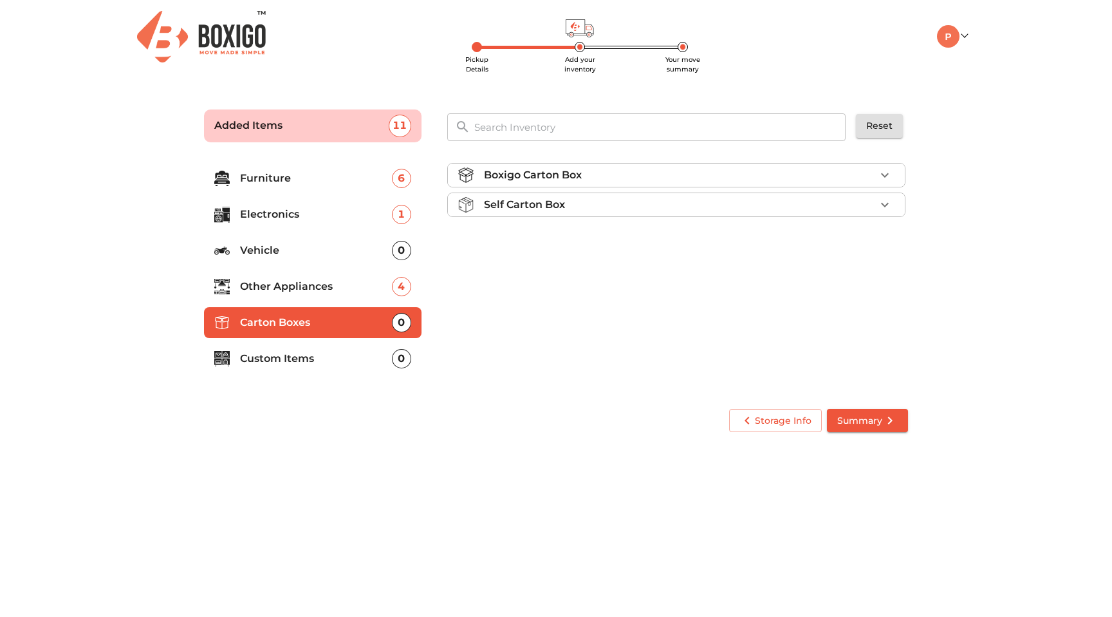
click at [576, 205] on div "Self Carton Box" at bounding box center [679, 204] width 391 height 15
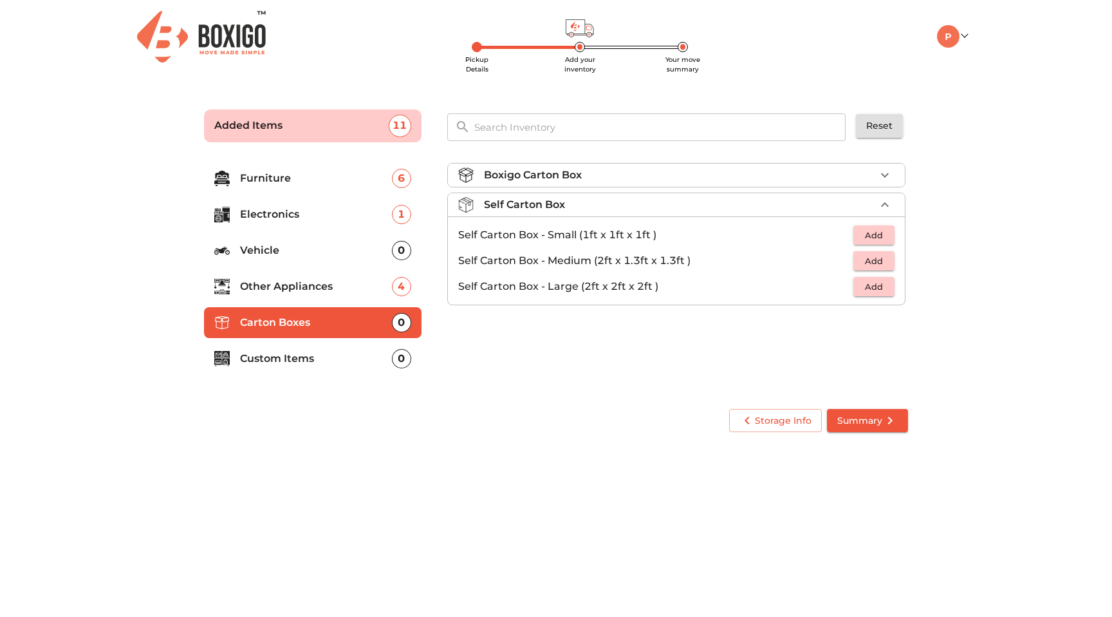
click at [604, 182] on div "Boxigo Carton Box" at bounding box center [679, 174] width 391 height 15
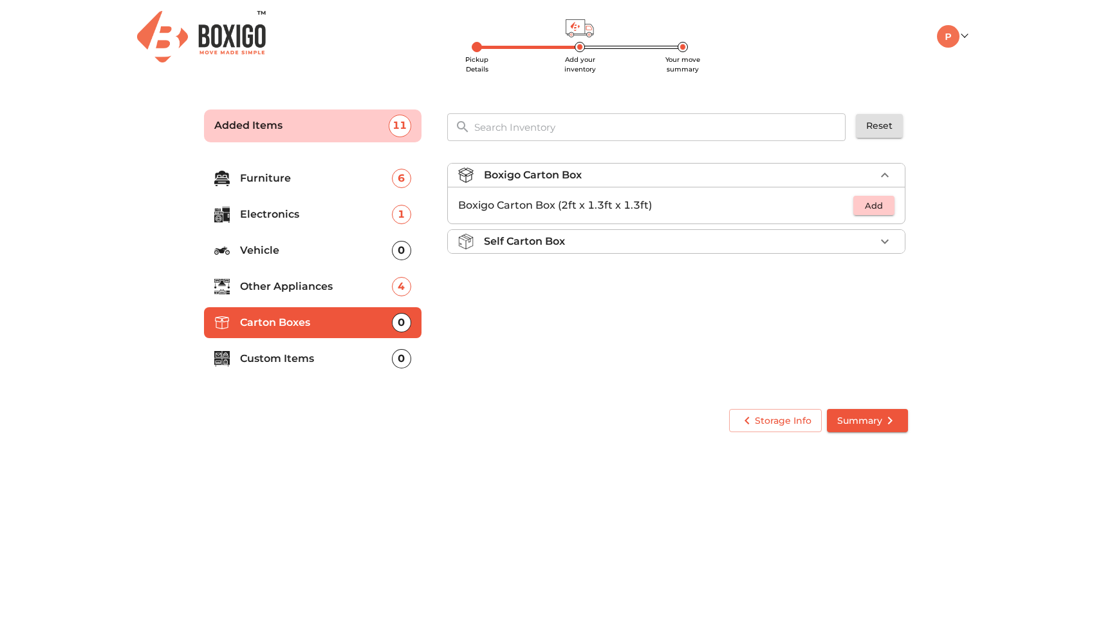
click at [599, 239] on div "Self Carton Box" at bounding box center [679, 241] width 391 height 15
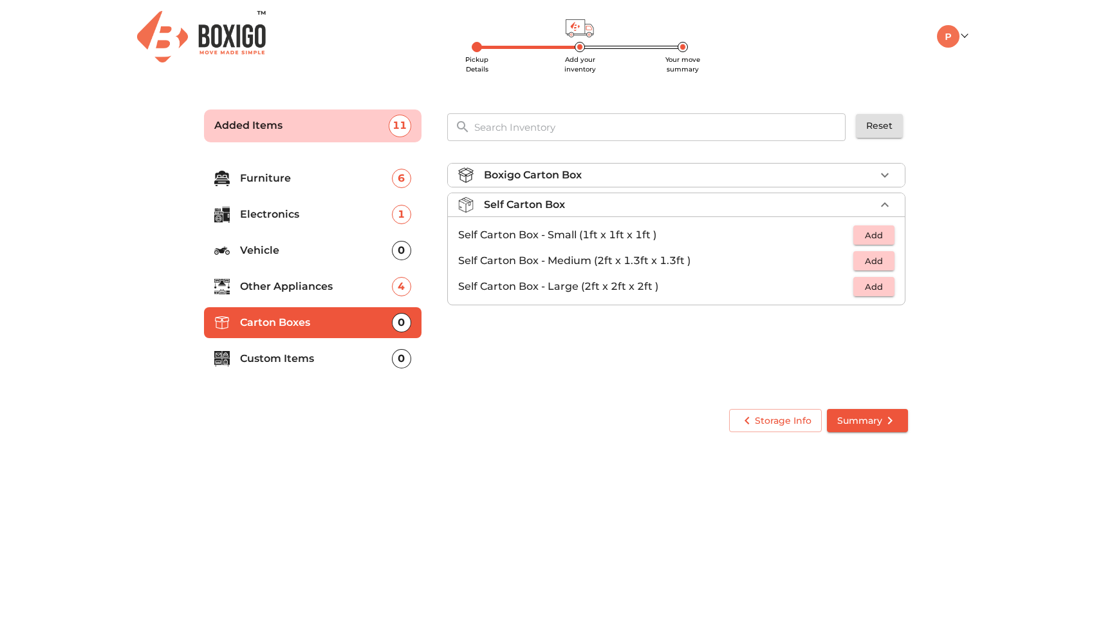
click at [877, 291] on span "Add" at bounding box center [874, 286] width 28 height 15
click at [888, 289] on icon "button" at bounding box center [884, 286] width 15 height 15
click at [742, 205] on div "Self Carton Box 2 Added" at bounding box center [679, 204] width 391 height 15
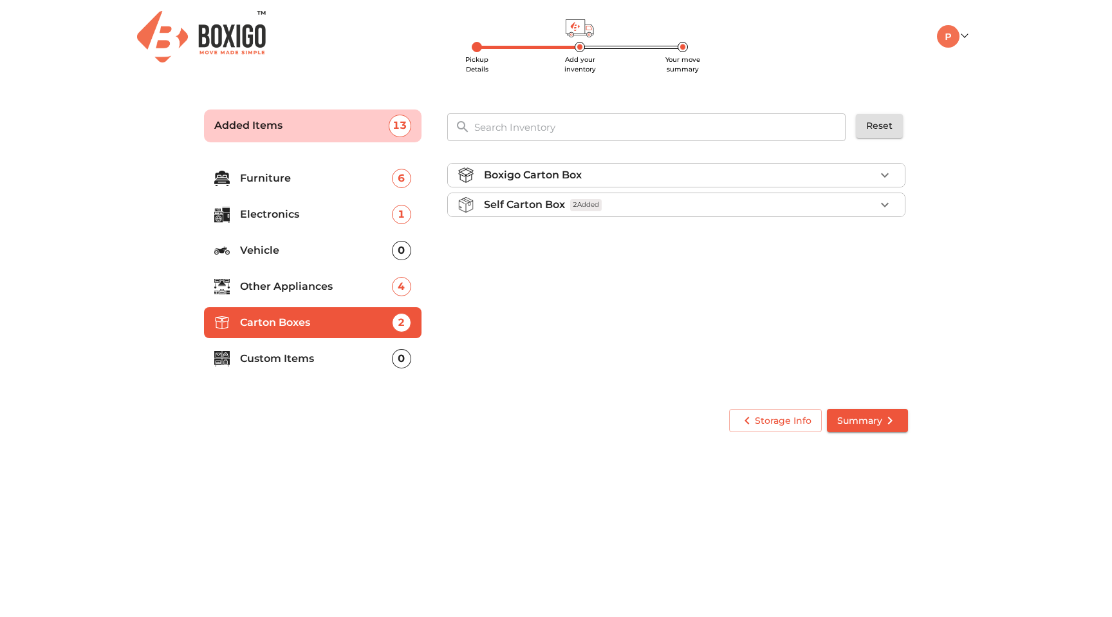
click at [712, 173] on div "Boxigo Carton Box" at bounding box center [679, 174] width 391 height 15
click at [882, 205] on span "Add" at bounding box center [874, 205] width 28 height 15
click at [883, 203] on icon "button" at bounding box center [884, 205] width 15 height 15
click at [325, 358] on p "Custom Items" at bounding box center [316, 358] width 152 height 15
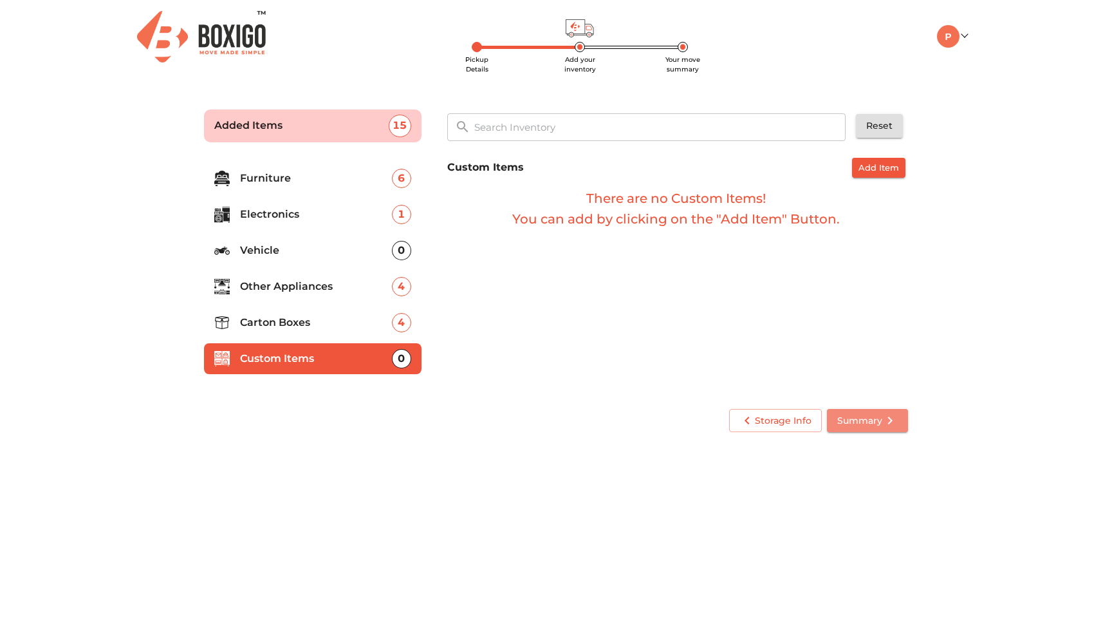
click at [888, 416] on icon "submit" at bounding box center [889, 420] width 15 height 15
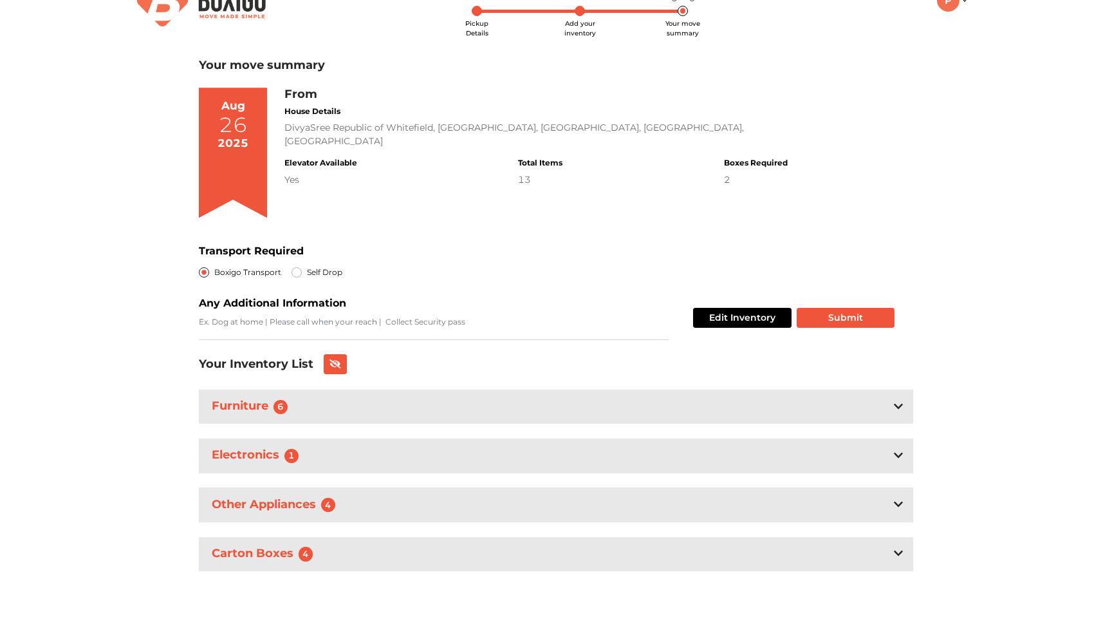
scroll to position [37, 0]
click at [857, 322] on button "Submit" at bounding box center [846, 318] width 98 height 20
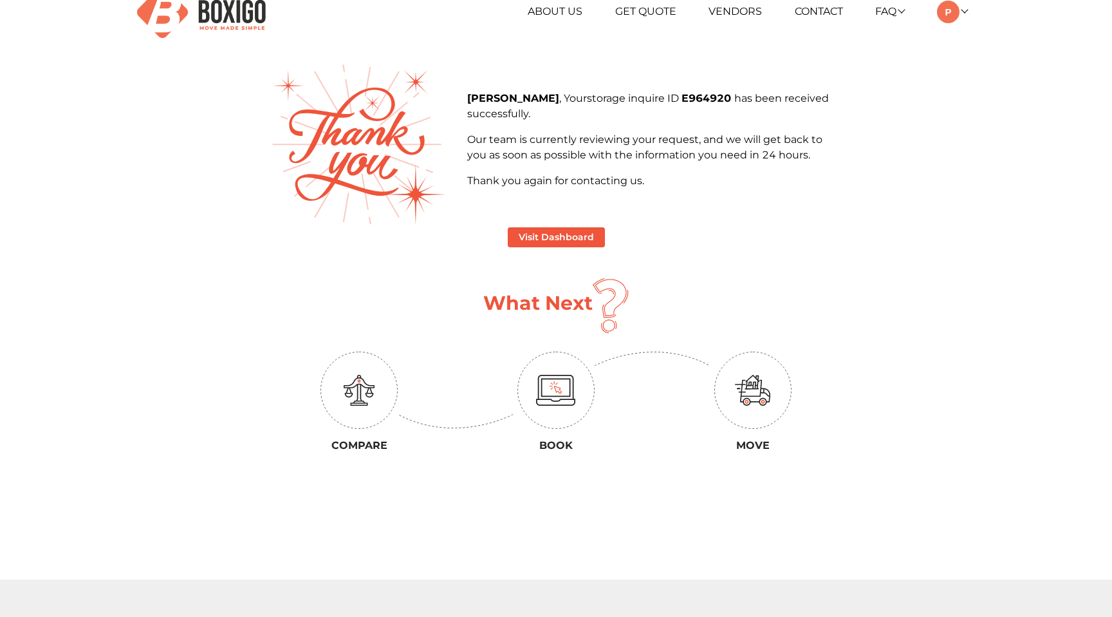
scroll to position [23, 0]
click at [590, 241] on button "Visit Dashboard" at bounding box center [556, 238] width 97 height 20
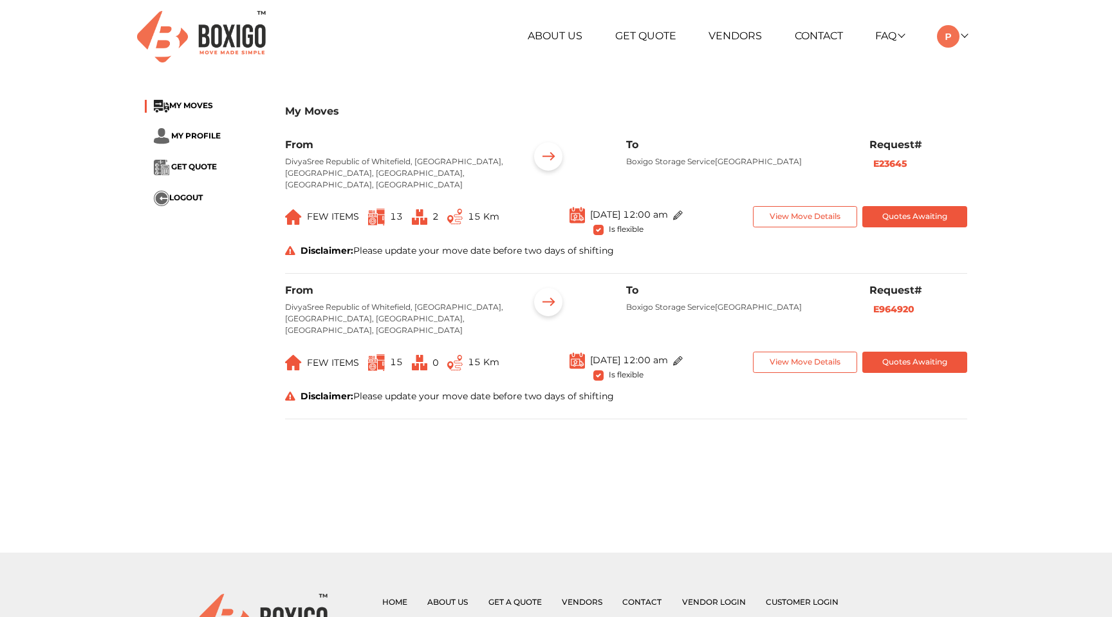
click at [609, 222] on span "Is flexible" at bounding box center [626, 228] width 35 height 12
click at [201, 166] on span "GET QUOTE" at bounding box center [194, 167] width 46 height 10
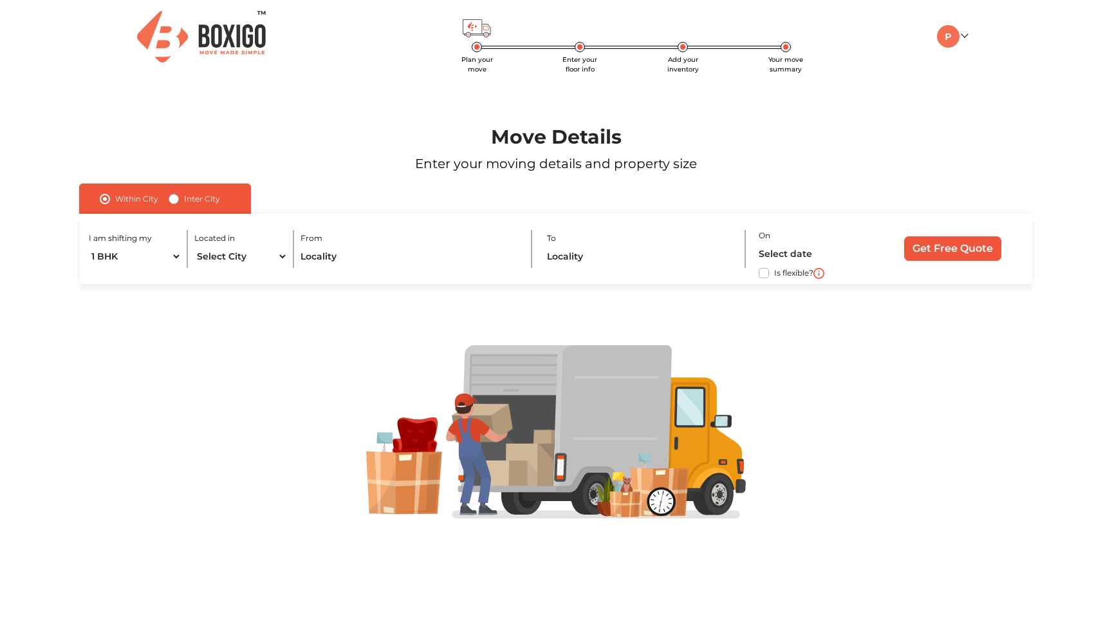
scroll to position [1, 0]
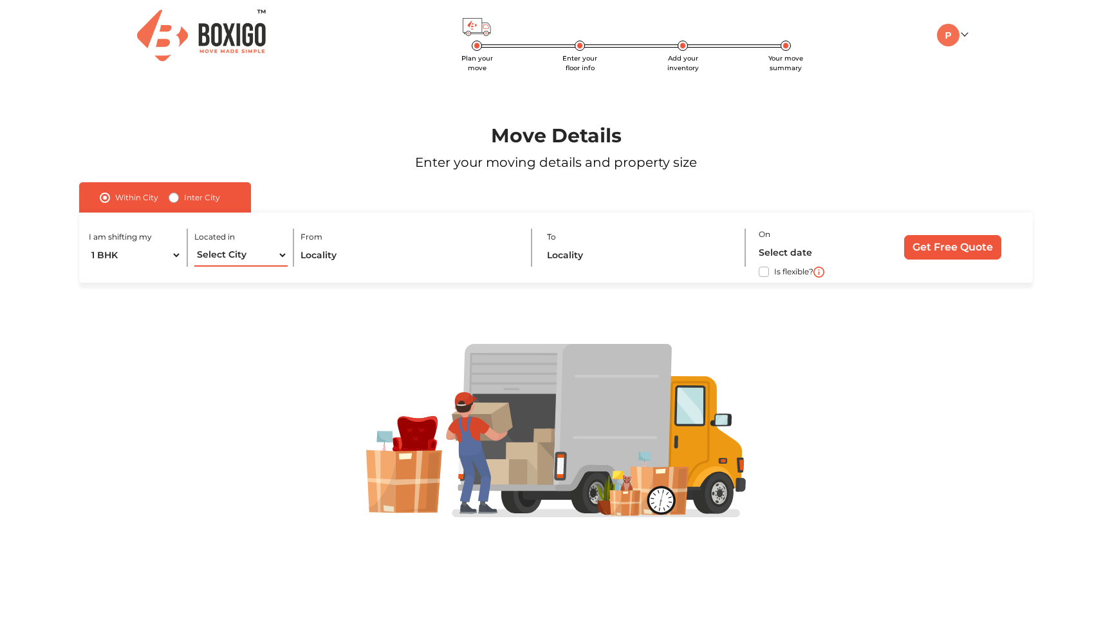
click at [282, 256] on select "Select City Bangalore Bengaluru Bhopal Bhubaneswar Chennai Coimbatore Cuttack D…" at bounding box center [240, 255] width 93 height 23
select select "[GEOGRAPHIC_DATA]"
click at [194, 244] on select "Select City Bangalore Bengaluru Bhopal Bhubaneswar Chennai Coimbatore Cuttack D…" at bounding box center [240, 255] width 93 height 23
click at [360, 256] on input "text" at bounding box center [410, 255] width 218 height 23
click at [548, 262] on input "text" at bounding box center [640, 255] width 187 height 23
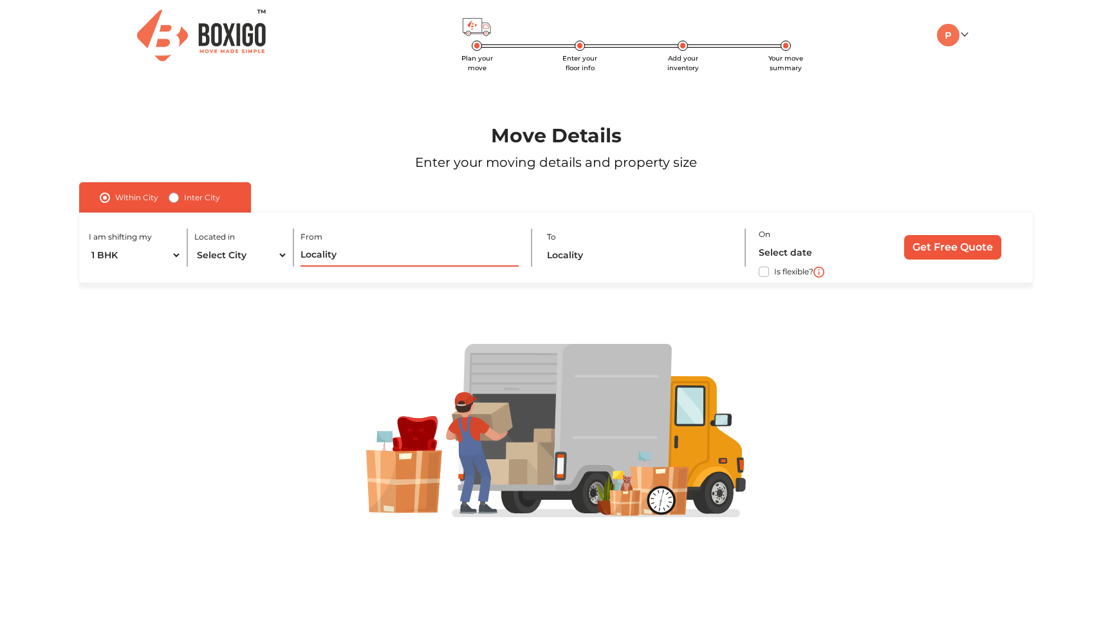
click at [449, 261] on input "text" at bounding box center [410, 255] width 218 height 23
click at [200, 197] on label "Inter City" at bounding box center [202, 197] width 36 height 15
click at [179, 197] on input "Inter City" at bounding box center [174, 196] width 10 height 13
radio input "true"
click at [280, 252] on input "text" at bounding box center [340, 255] width 236 height 23
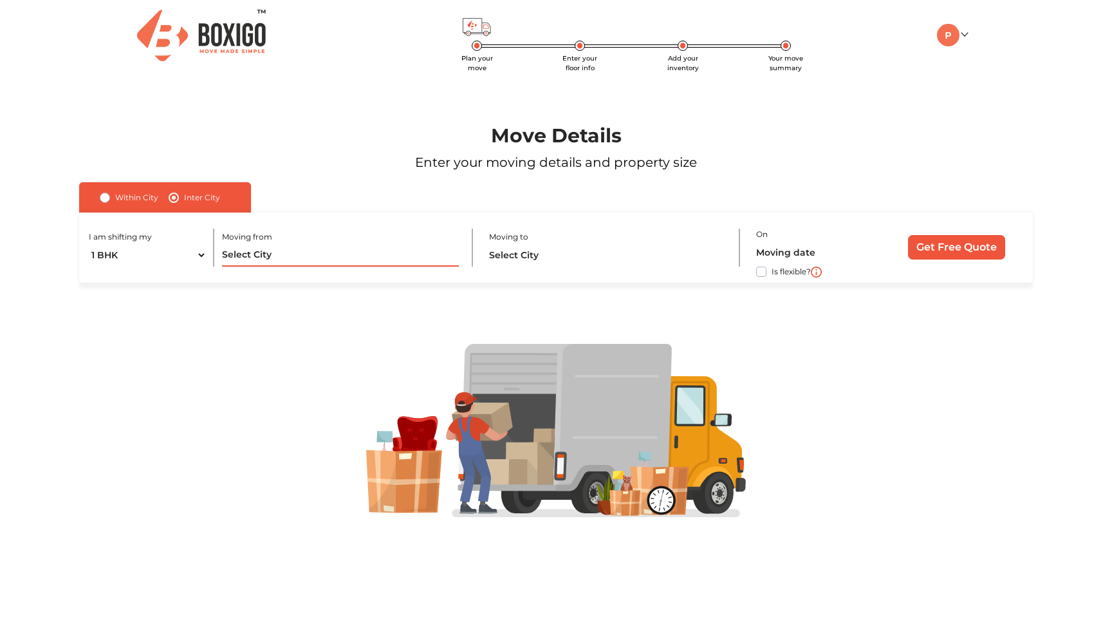
click at [265, 256] on input "text" at bounding box center [340, 255] width 236 height 23
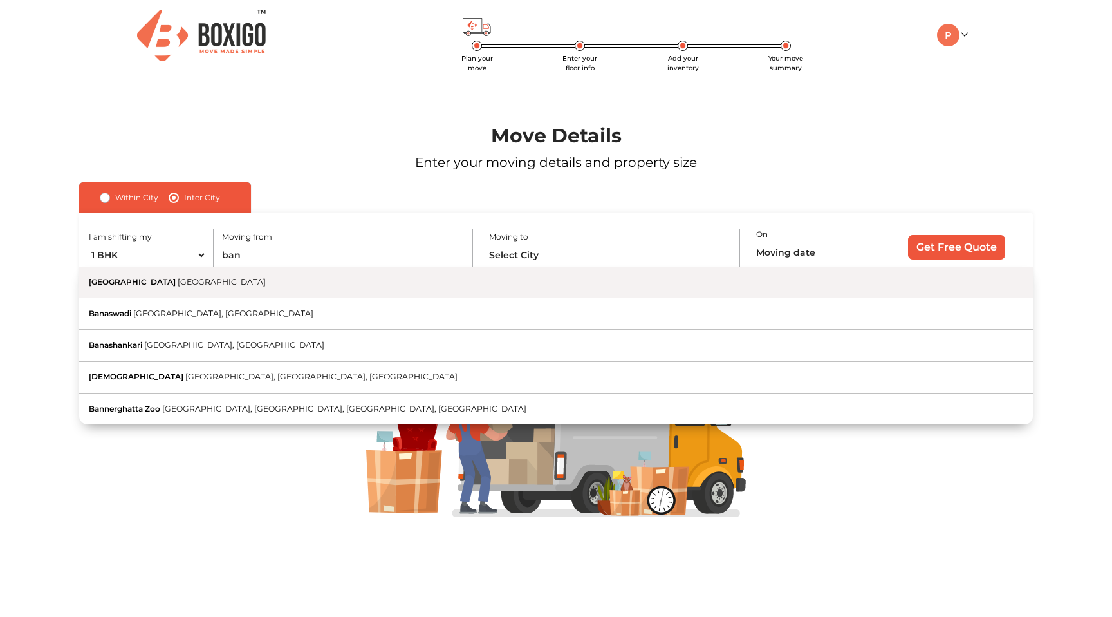
click at [250, 280] on button "Bangalore Karnataka" at bounding box center [556, 282] width 954 height 32
type input "Bangalore, Karnataka"
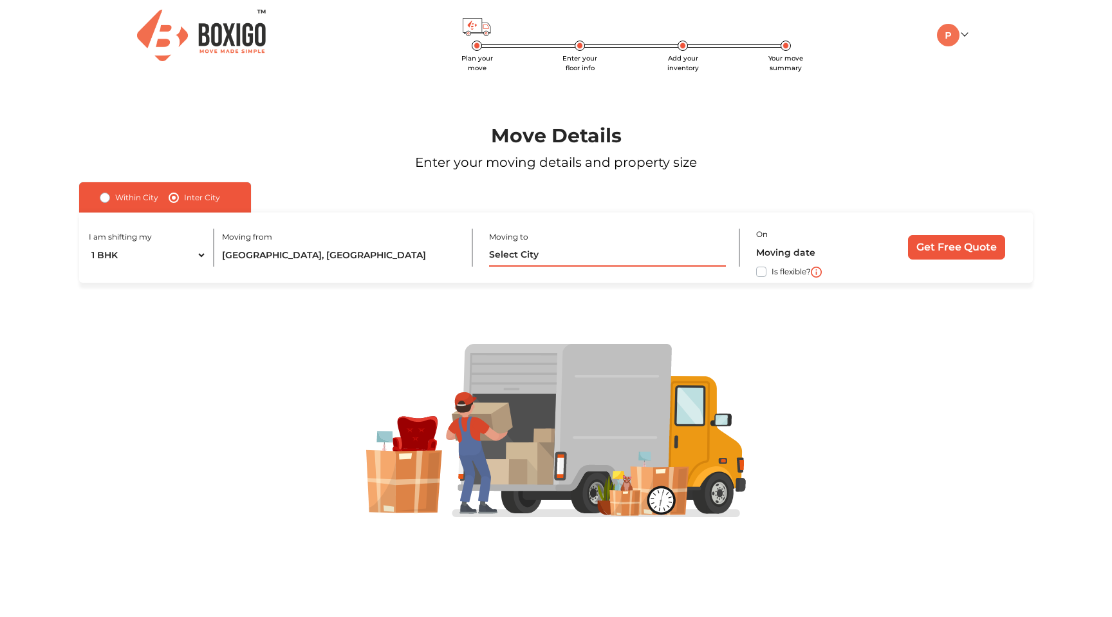
click at [550, 263] on input "text" at bounding box center [607, 255] width 236 height 23
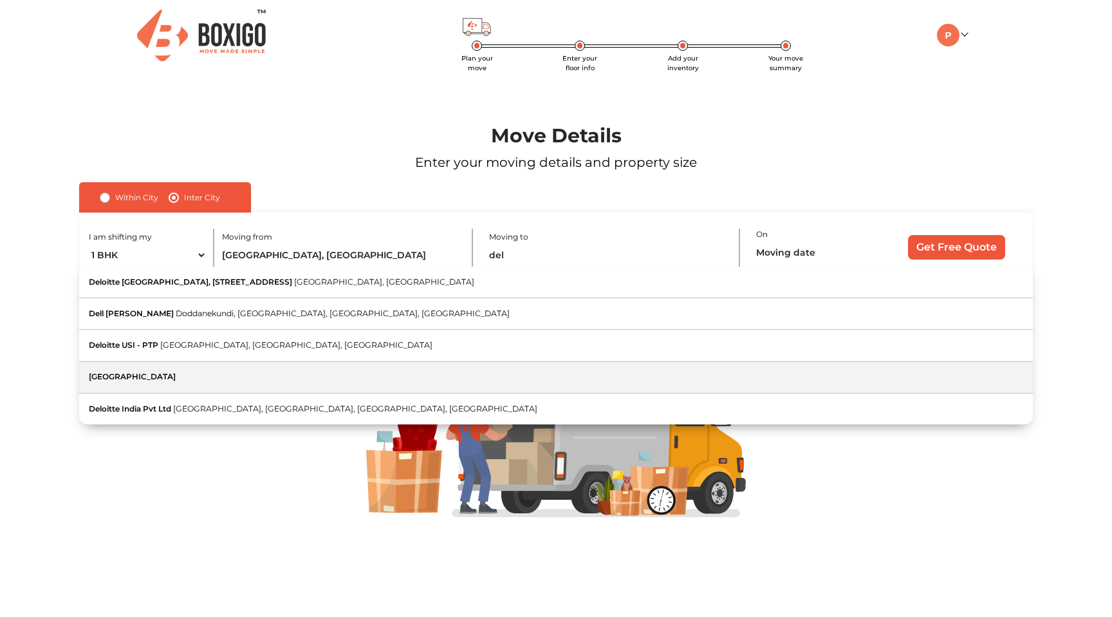
click at [514, 378] on button "[GEOGRAPHIC_DATA]" at bounding box center [556, 378] width 954 height 32
type input "[GEOGRAPHIC_DATA]"
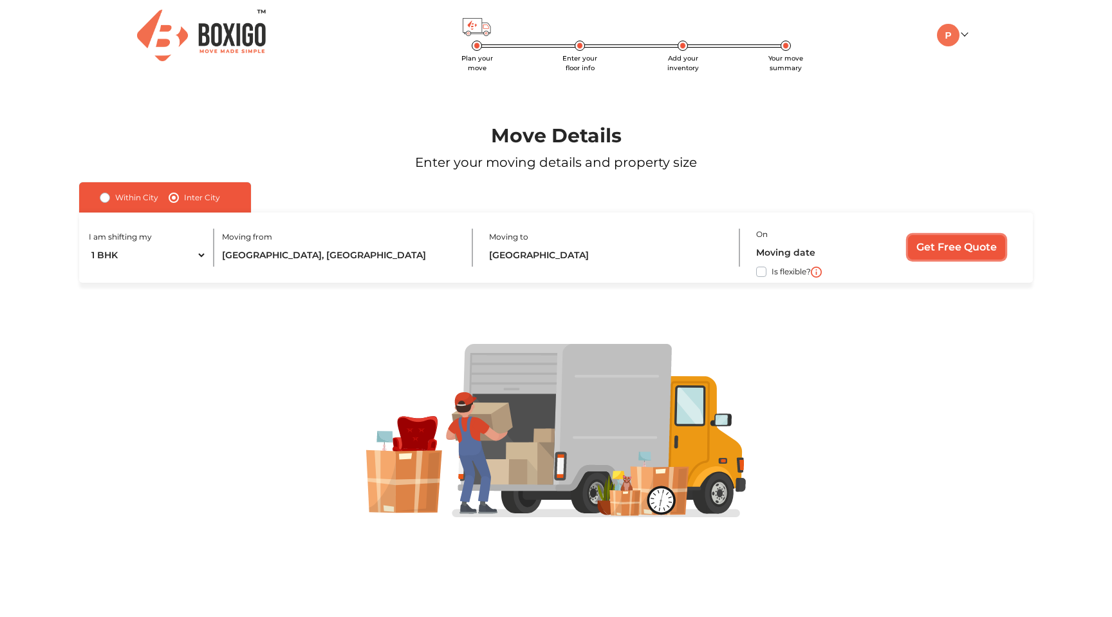
click at [931, 250] on input "Get Free Quote" at bounding box center [956, 247] width 97 height 24
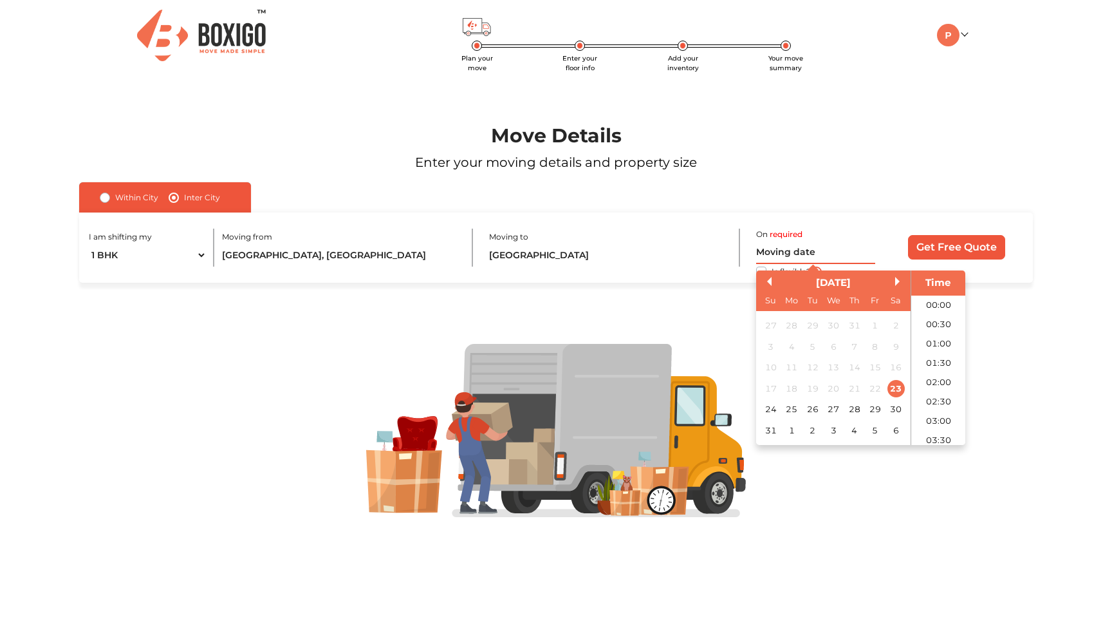
click at [790, 257] on input "text" at bounding box center [815, 252] width 119 height 23
click at [832, 172] on div "Move Details Enter your moving details and property size" at bounding box center [556, 153] width 1043 height 58
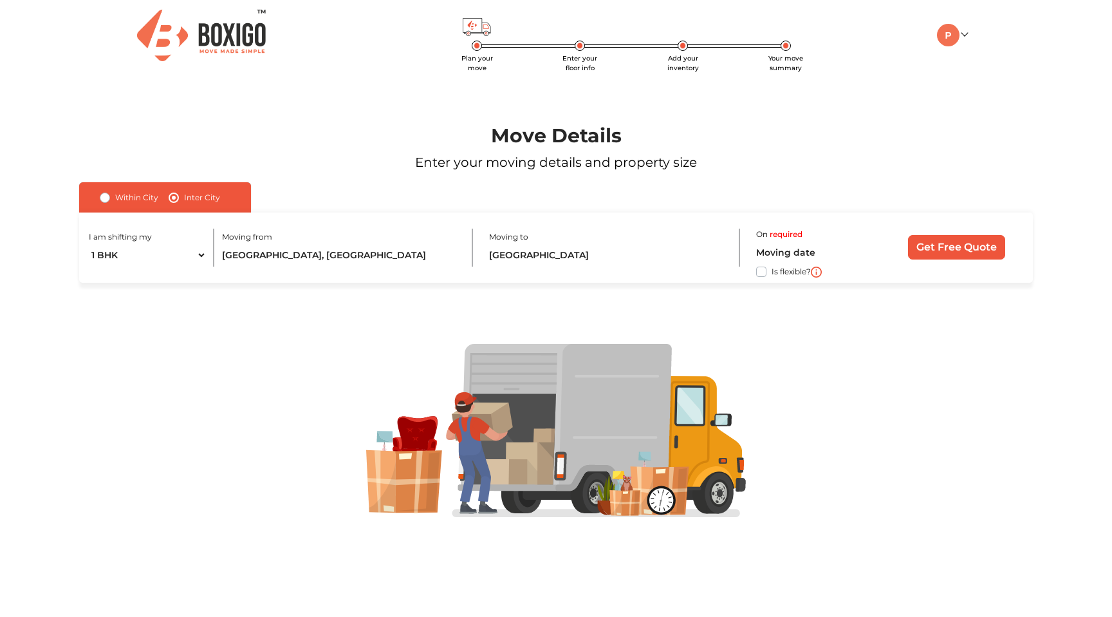
click at [772, 271] on label "Is flexible?" at bounding box center [791, 271] width 39 height 14
click at [89, 271] on input "Is flexible?" at bounding box center [84, 270] width 10 height 13
checkbox input "true"
click at [930, 253] on input "Get Free Quote" at bounding box center [956, 247] width 97 height 24
click at [792, 241] on input "text" at bounding box center [815, 252] width 119 height 23
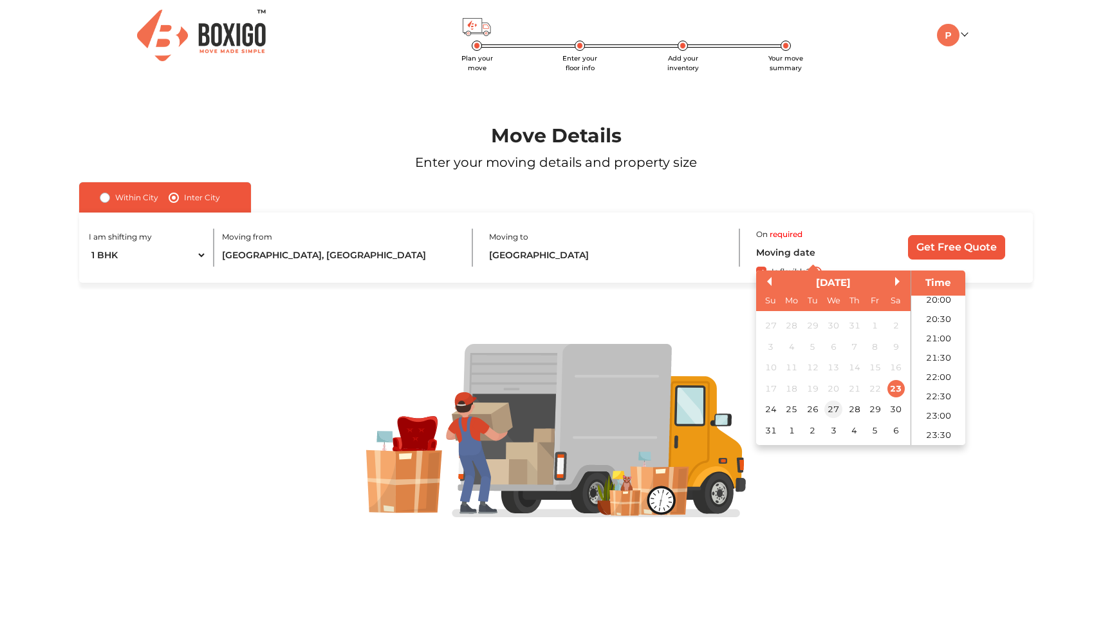
click at [830, 405] on div "27" at bounding box center [833, 408] width 17 height 17
type input "27/08/2025 12:00 AM"
click at [884, 188] on div "Within City Inter City I am shifting my 1 BHK 2 BHK 3 BHK 3 + BHK FEW ITEMS Loc…" at bounding box center [556, 232] width 954 height 100
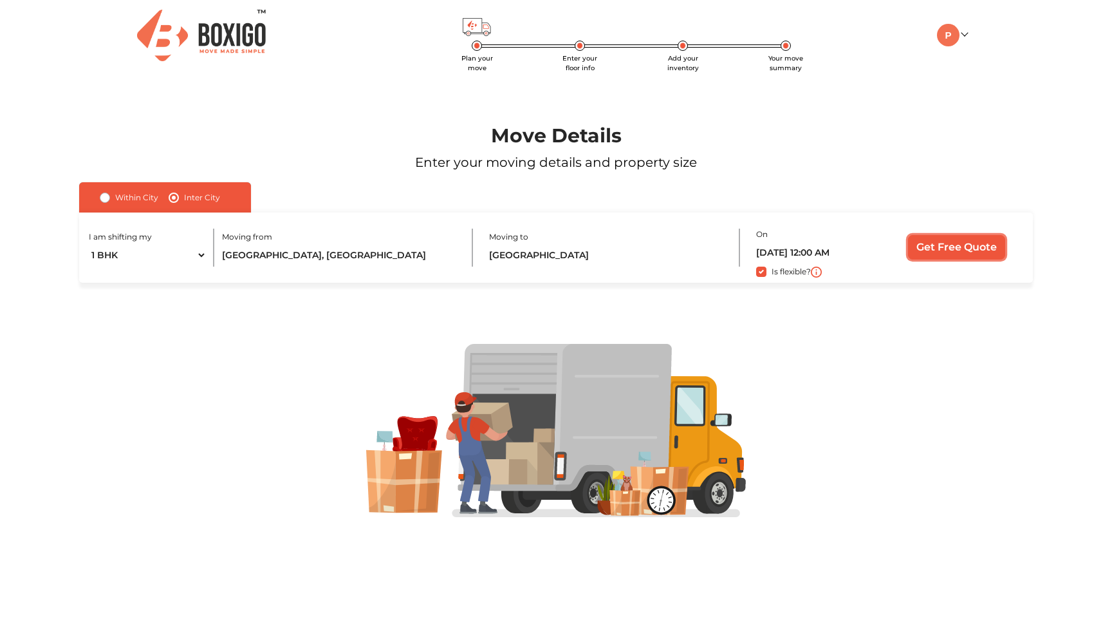
click at [929, 239] on input "Get Free Quote" at bounding box center [956, 247] width 97 height 24
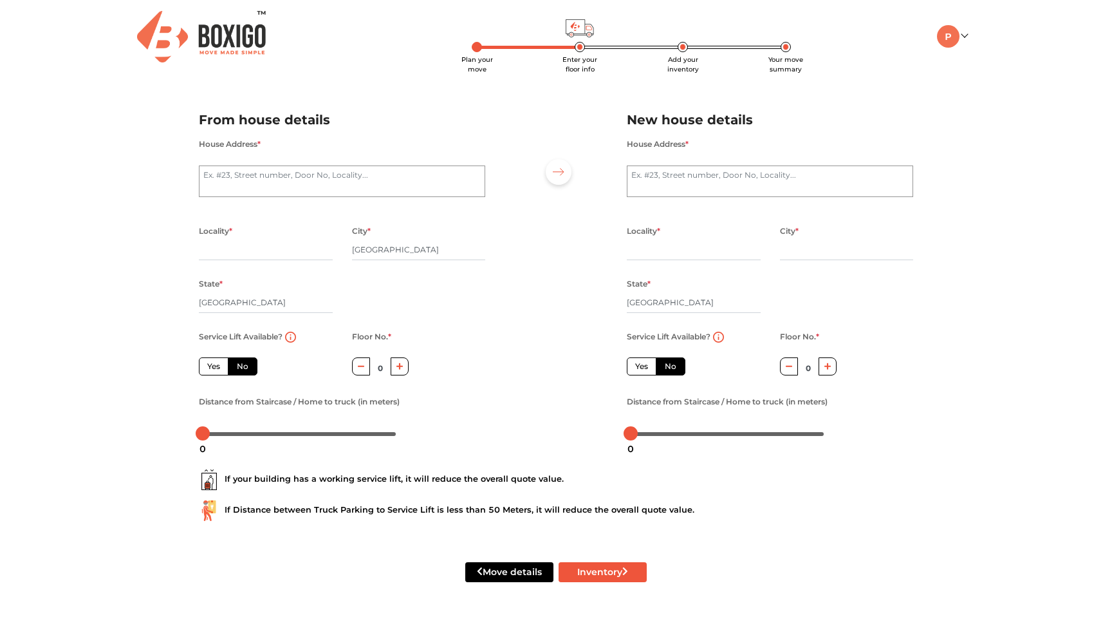
scroll to position [1, 0]
